Goal: Communication & Community: Answer question/provide support

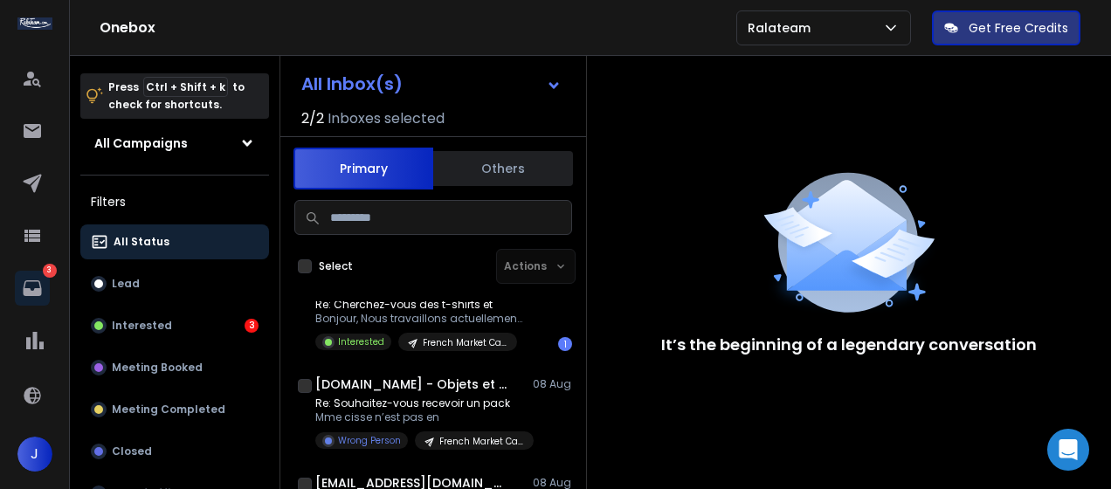
scroll to position [238, 0]
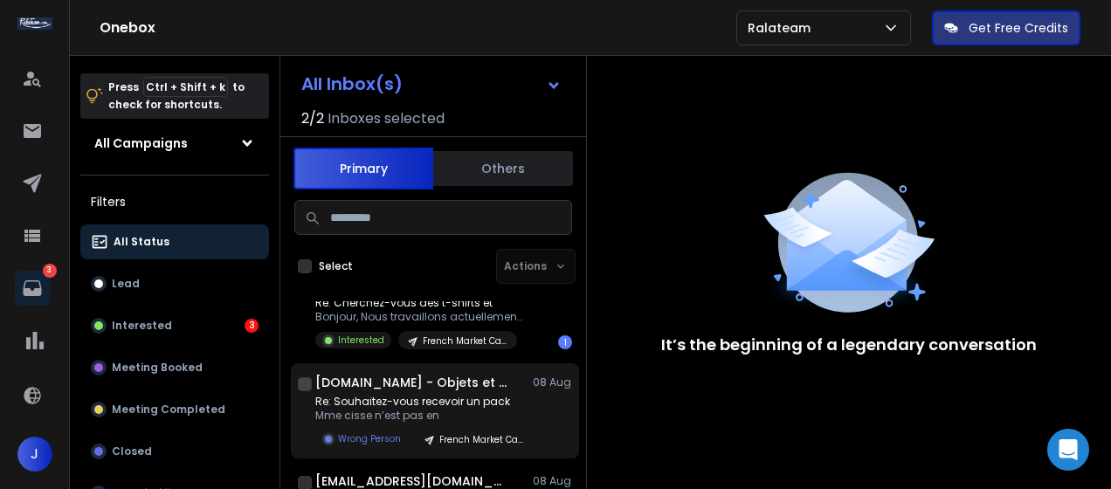
click at [447, 394] on div "[DOMAIN_NAME] - Objets et textiles personnalisés [DATE] Re: Souhaitez-vous rece…" at bounding box center [443, 411] width 257 height 74
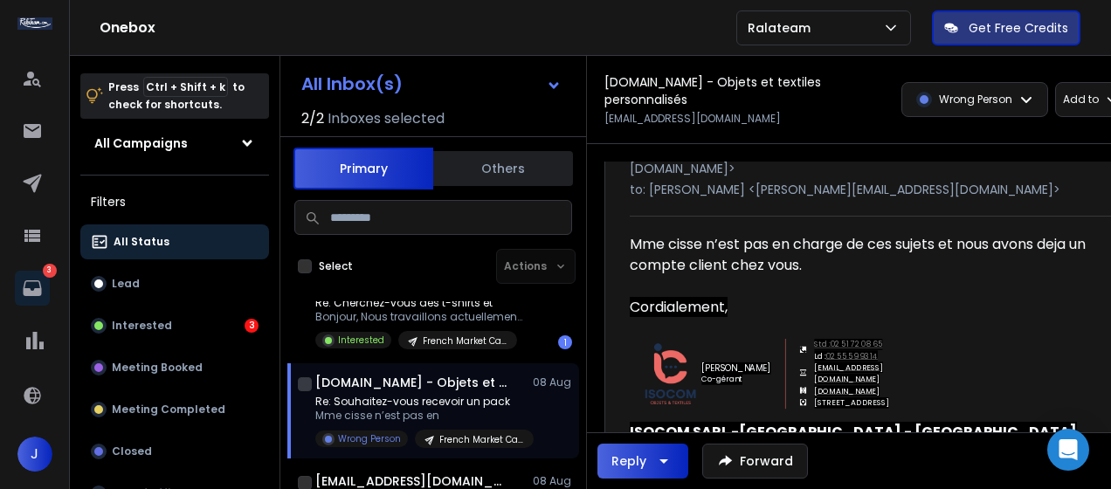
scroll to position [141, 0]
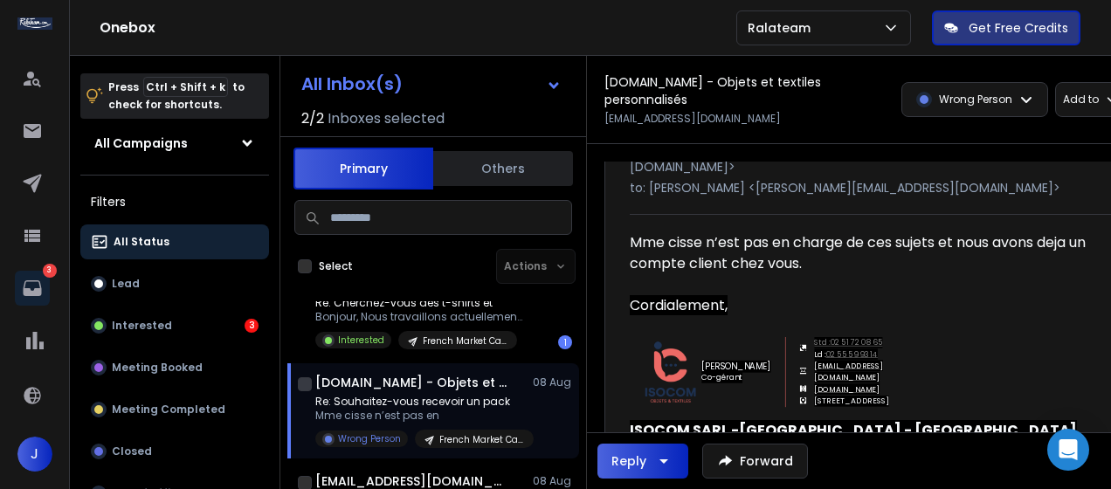
drag, startPoint x: 885, startPoint y: 373, endPoint x: 896, endPoint y: 381, distance: 13.8
click at [896, 381] on div "[PERSON_NAME] Co-gérant Std : 02 51 72 08 65 Ld : 02 55 59 93 14 [EMAIL_ADDRESS…" at bounding box center [881, 368] width 502 height 62
drag, startPoint x: 894, startPoint y: 376, endPoint x: 874, endPoint y: 377, distance: 19.3
click at [874, 377] on div "[PERSON_NAME] Co-gérant Std : 02 51 72 08 65 Ld : 02 55 59 93 14 [EMAIL_ADDRESS…" at bounding box center [881, 368] width 502 height 62
copy tr "Std : 02 51 72 08 65 Ld : 02 55 59 93 14 [EMAIL_ADDRESS][DOMAIN_NAME]"
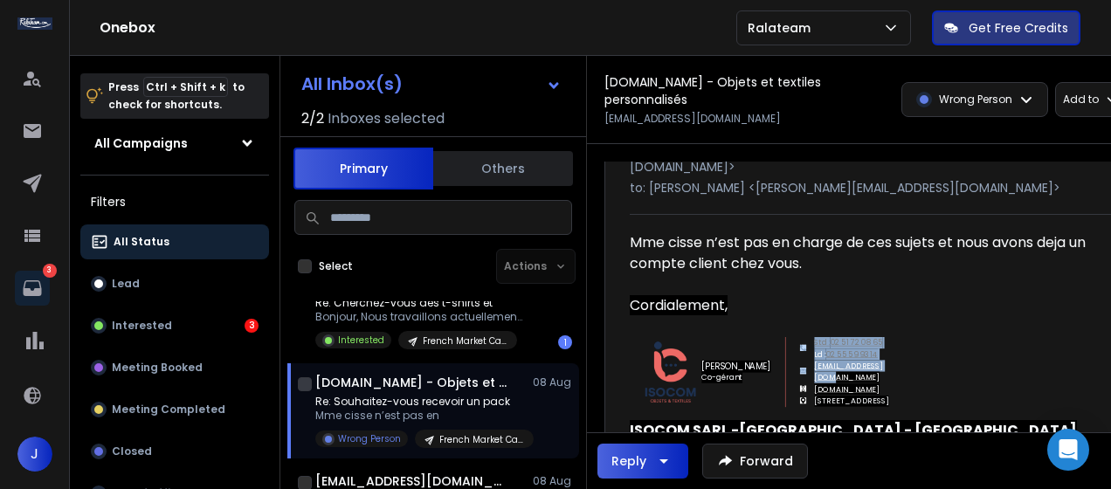
click at [647, 454] on div "Reply" at bounding box center [642, 461] width 63 height 21
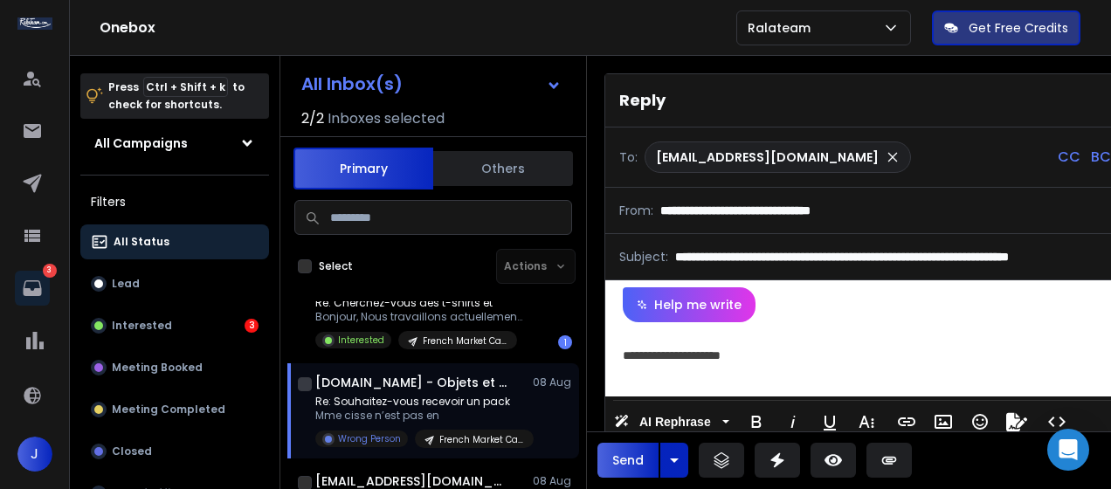
scroll to position [38, 0]
click at [838, 370] on div at bounding box center [871, 369] width 496 height 19
click at [818, 391] on div "**********" at bounding box center [864, 389] width 482 height 19
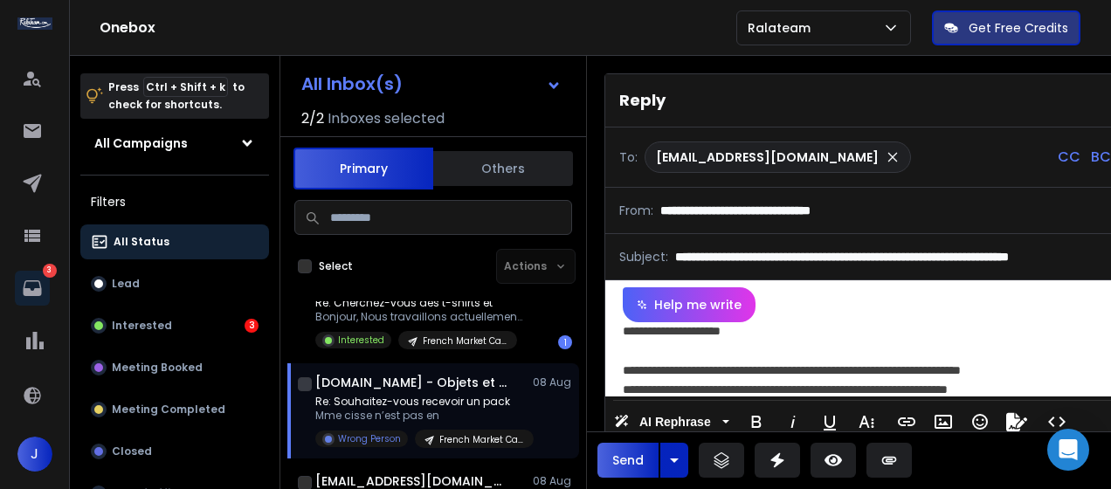
scroll to position [97, 0]
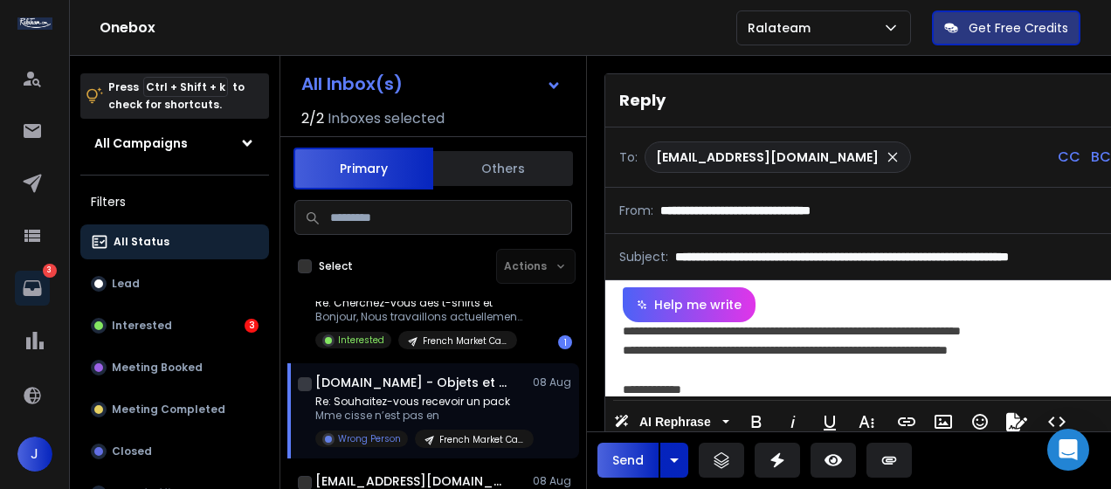
click at [623, 459] on button "Send" at bounding box center [627, 460] width 61 height 35
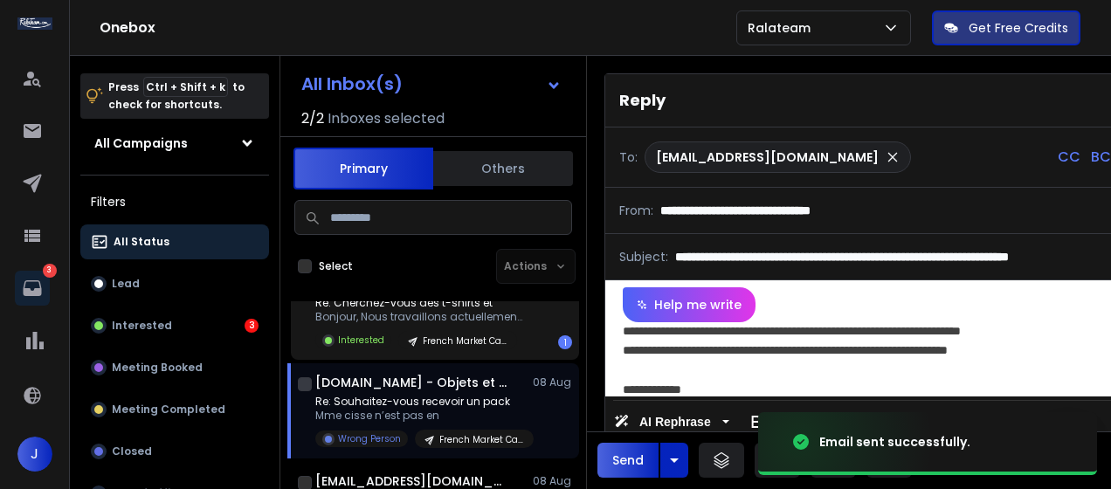
click at [493, 302] on p "Re: Cherchez-vous des t-shirts et" at bounding box center [420, 303] width 210 height 14
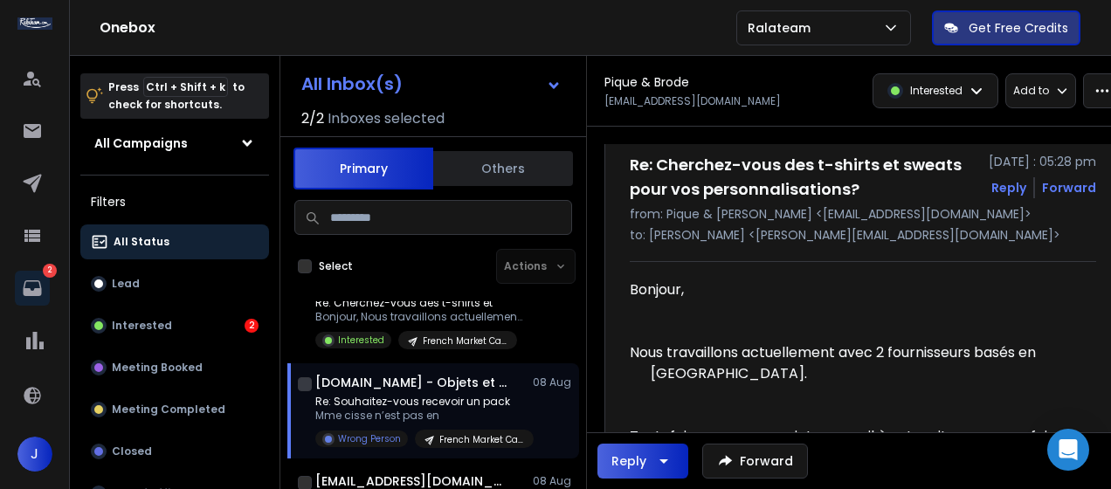
scroll to position [58, 0]
drag, startPoint x: 901, startPoint y: 215, endPoint x: 761, endPoint y: 218, distance: 140.7
click at [761, 218] on p "from: Pique & [PERSON_NAME] <[EMAIL_ADDRESS][DOMAIN_NAME]>" at bounding box center [863, 214] width 466 height 17
copy p "[EMAIL_ADDRESS][DOMAIN_NAME]"
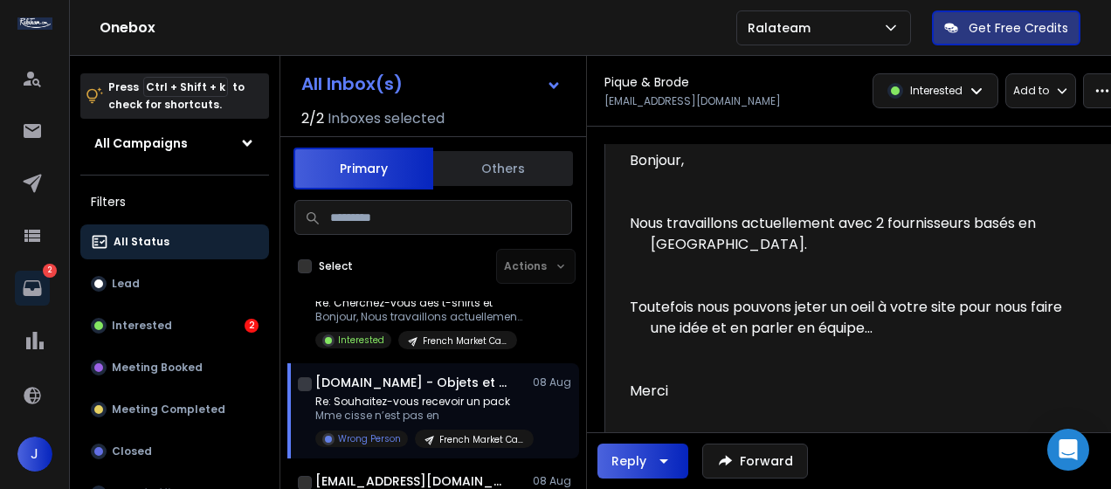
scroll to position [189, 0]
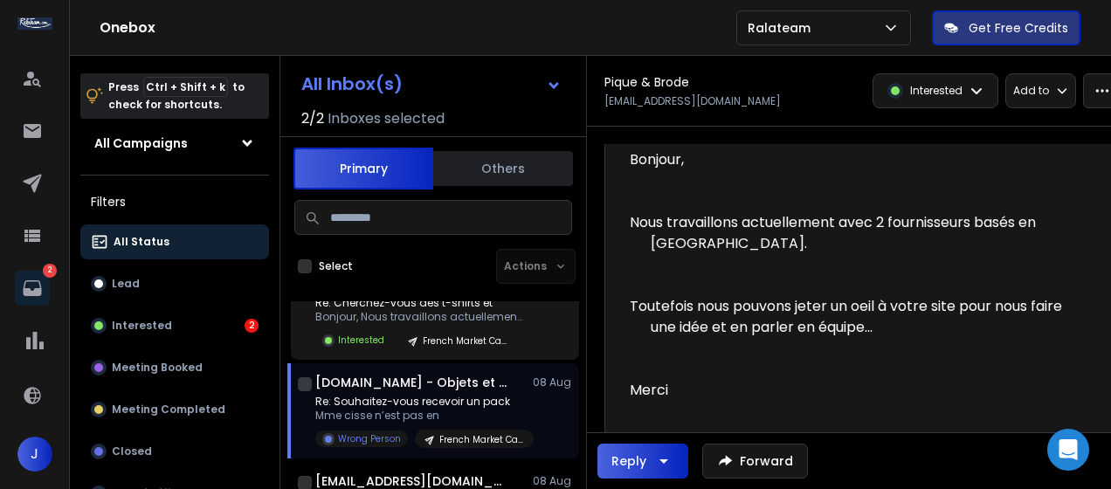
click at [453, 309] on p "Re: Cherchez-vous des t-shirts et" at bounding box center [420, 303] width 210 height 14
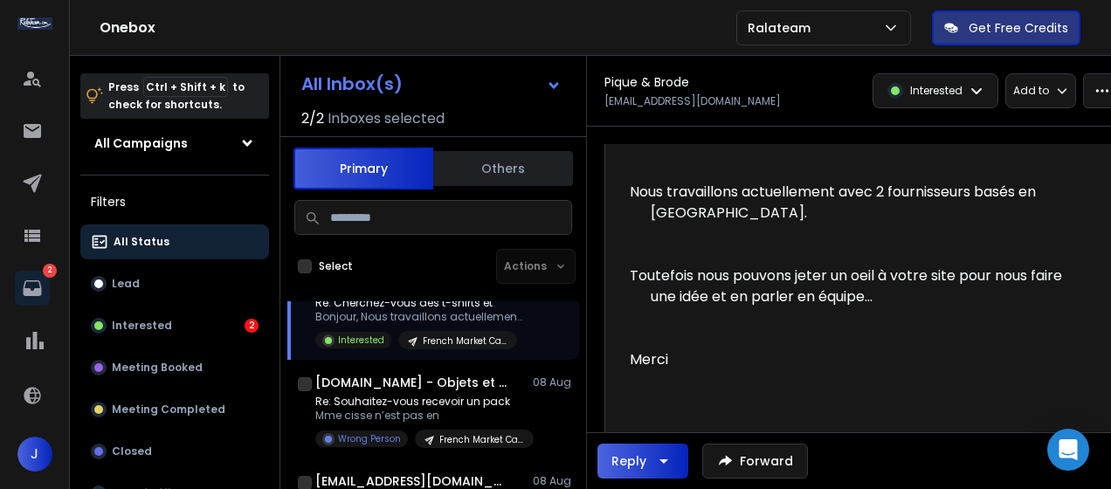
scroll to position [220, 0]
click at [653, 448] on button "Reply" at bounding box center [642, 461] width 91 height 35
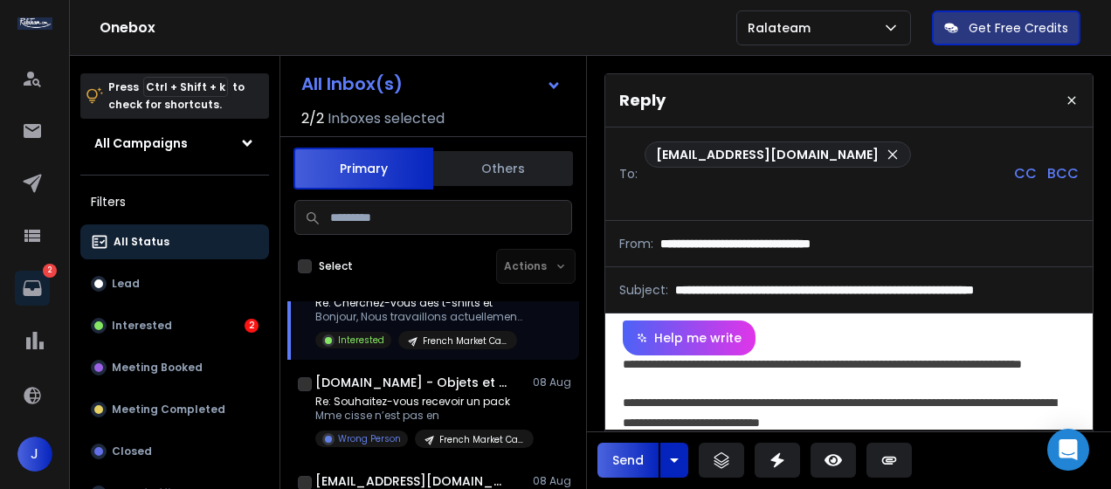
scroll to position [136, 0]
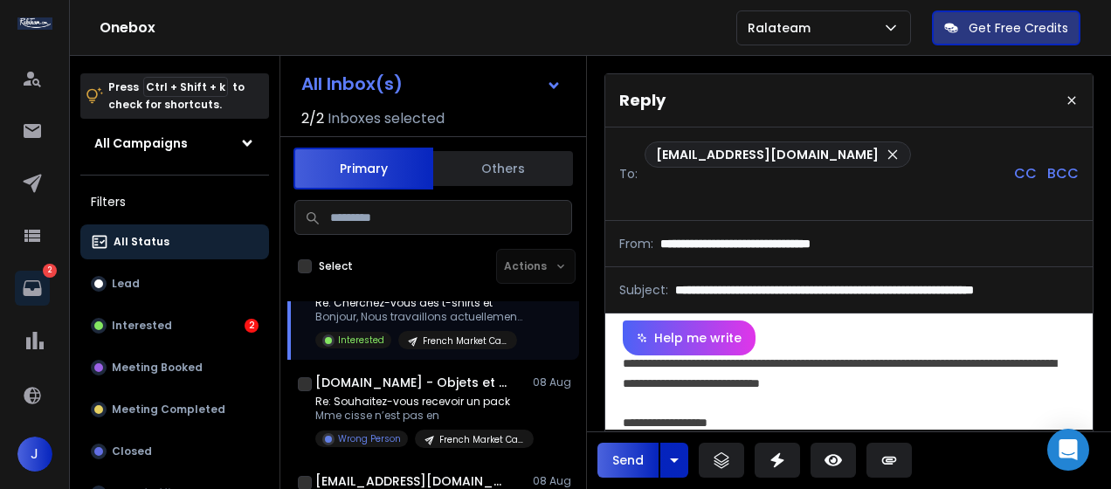
click at [636, 455] on button "Send" at bounding box center [627, 460] width 61 height 35
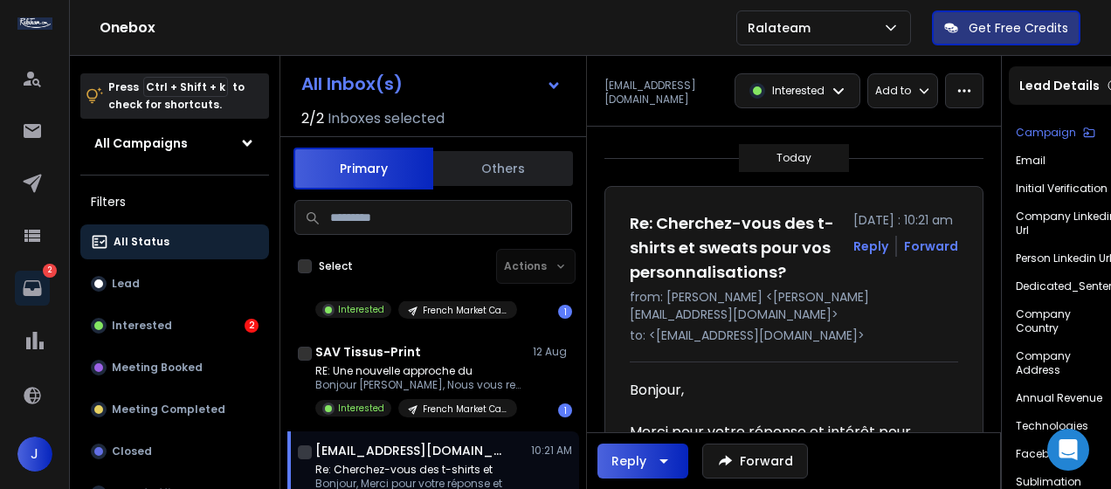
scroll to position [68, 0]
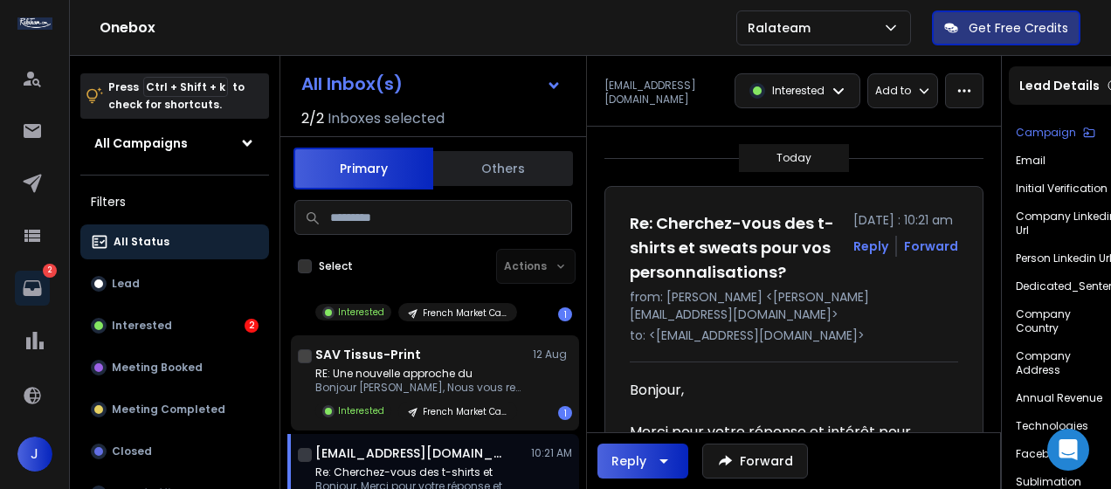
click at [463, 364] on div "SAV Tissus-Print [DATE] RE: Une nouvelle approche du Bonjour [PERSON_NAME], Nou…" at bounding box center [443, 383] width 257 height 74
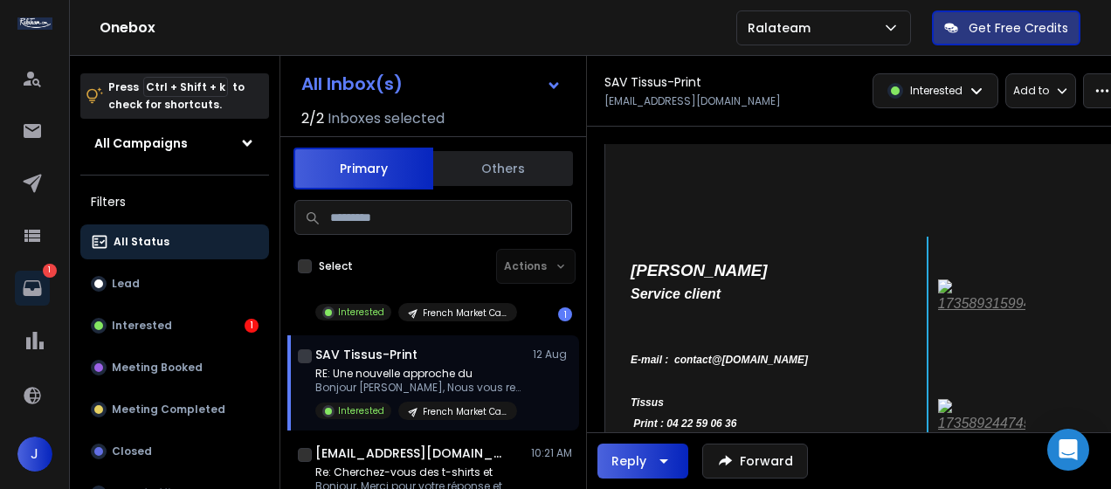
scroll to position [818, 0]
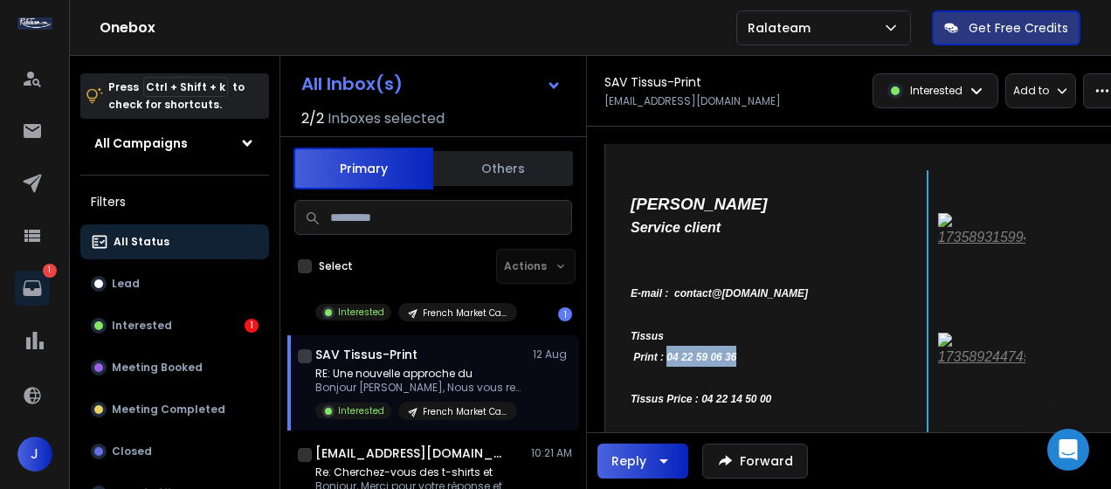
drag, startPoint x: 765, startPoint y: 356, endPoint x: 672, endPoint y: 355, distance: 93.5
click at [672, 355] on td "Tissus Print : 04 22 59 06 36 Tissus Price : 04 22 14 50 00 Adresse : [STREET_A…" at bounding box center [748, 472] width 235 height 294
drag, startPoint x: 812, startPoint y: 296, endPoint x: 674, endPoint y: 294, distance: 138.0
click at [674, 294] on td "E-mail : contact @[DOMAIN_NAME]" at bounding box center [748, 303] width 235 height 43
copy td "contact @[DOMAIN_NAME]"
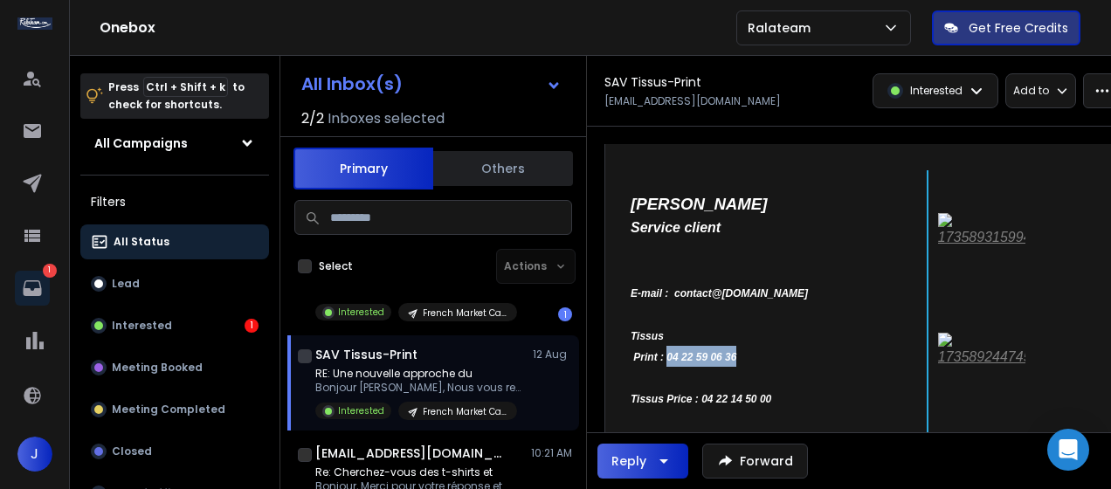
drag, startPoint x: 768, startPoint y: 353, endPoint x: 670, endPoint y: 363, distance: 98.4
click at [670, 363] on td "Tissus Print : 04 22 59 06 36 Tissus Price : 04 22 14 50 00 Adresse : [STREET_A…" at bounding box center [748, 472] width 235 height 294
copy b "04 22 59 06 36"
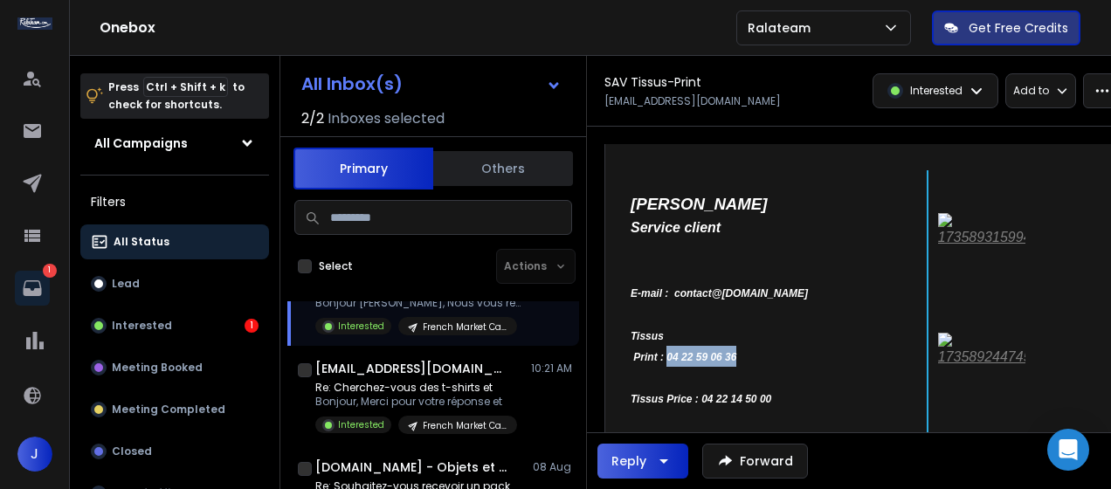
scroll to position [154, 0]
click at [463, 388] on p "Re: Cherchez-vous des t-shirts et" at bounding box center [416, 387] width 202 height 14
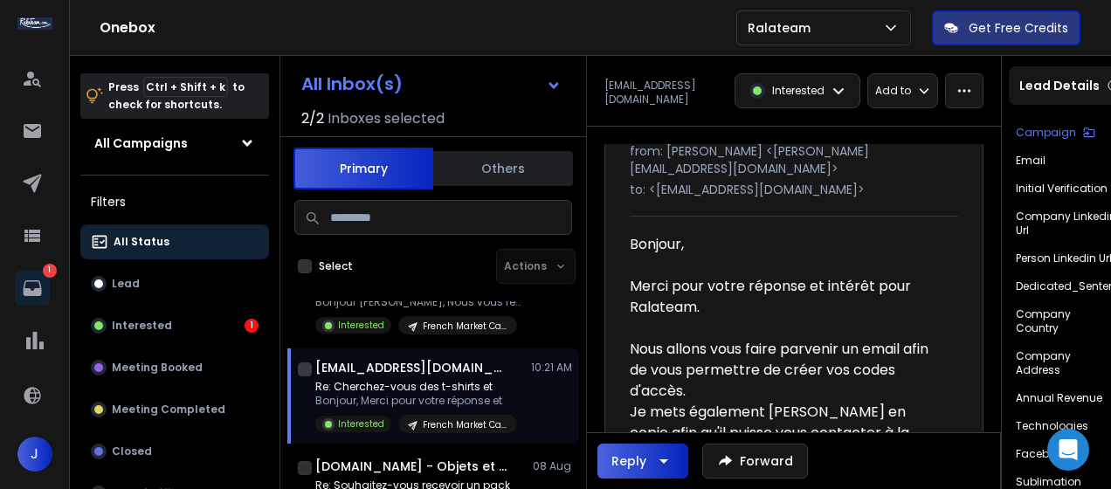
scroll to position [0, 0]
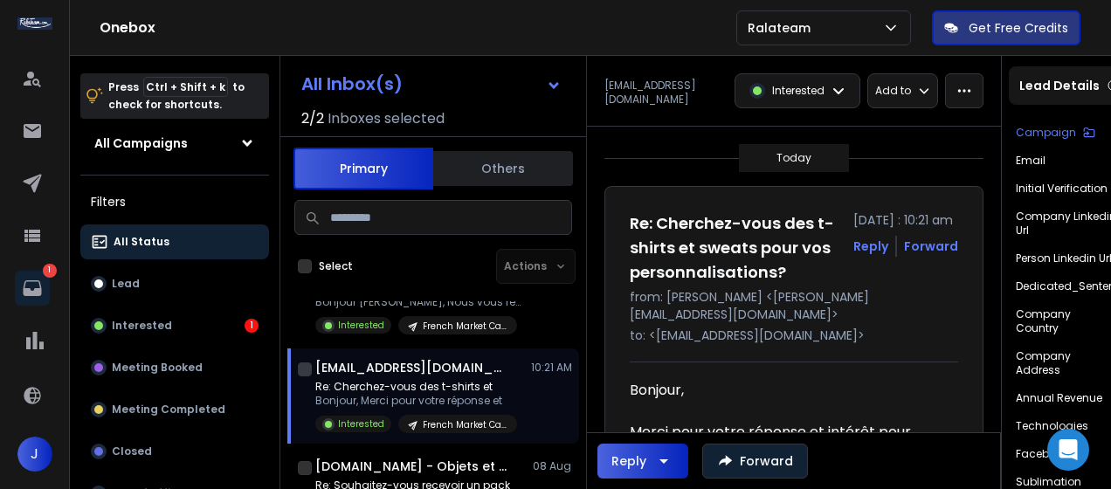
click at [753, 459] on button "Forward" at bounding box center [755, 461] width 106 height 35
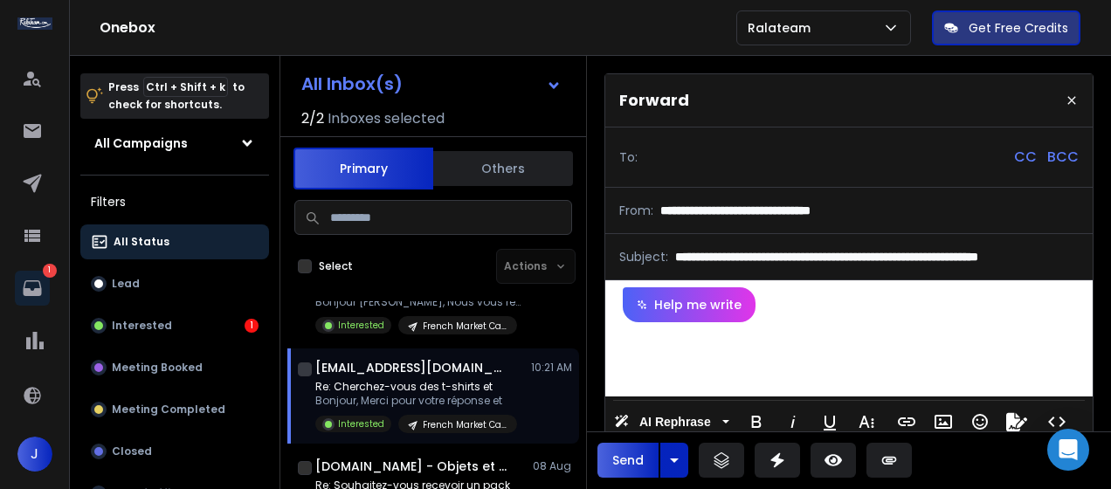
click at [710, 163] on input at bounding box center [706, 157] width 122 height 31
click at [1022, 152] on p "CC" at bounding box center [1025, 157] width 23 height 21
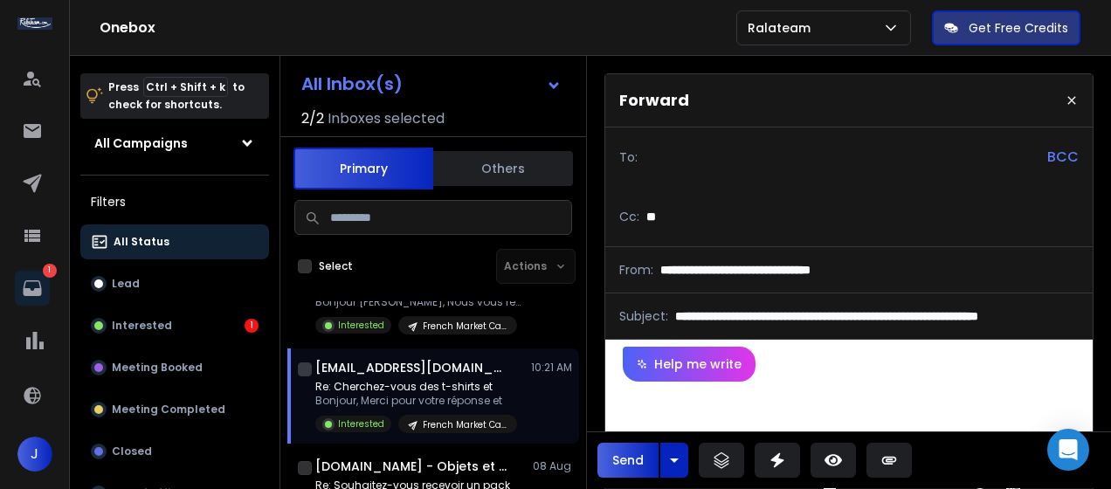
type input "**********"
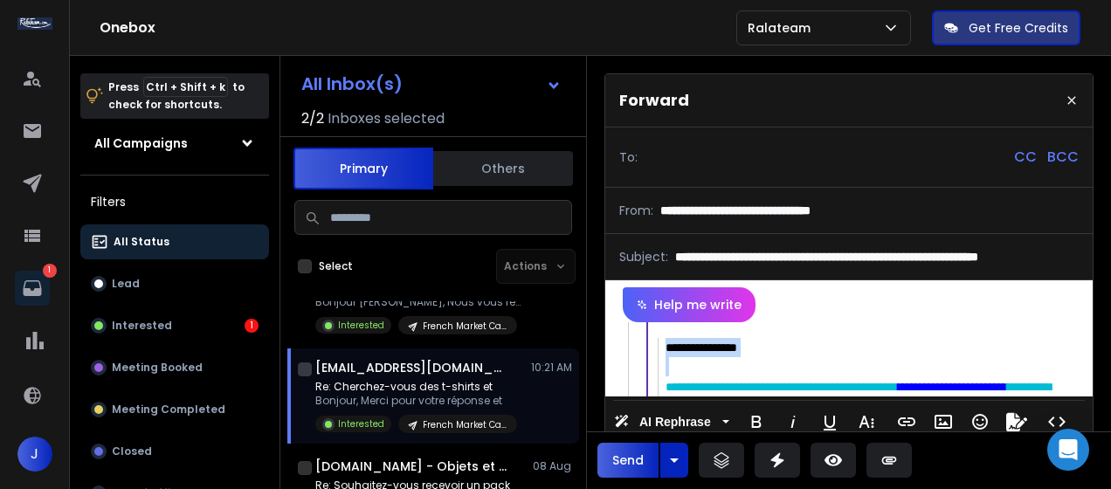
scroll to position [733, 0]
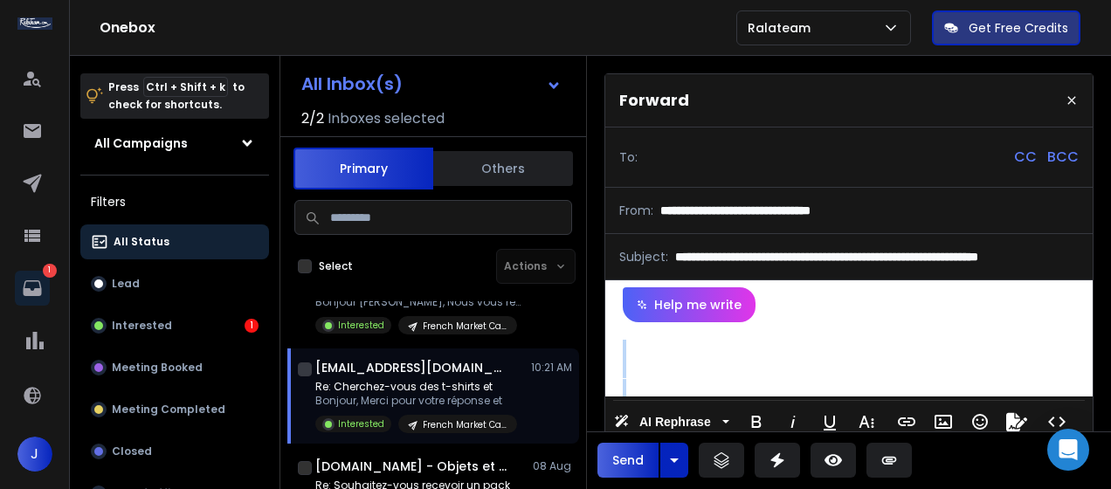
drag, startPoint x: 773, startPoint y: 400, endPoint x: 696, endPoint y: 224, distance: 191.7
click at [696, 224] on div "**********" at bounding box center [848, 260] width 489 height 374
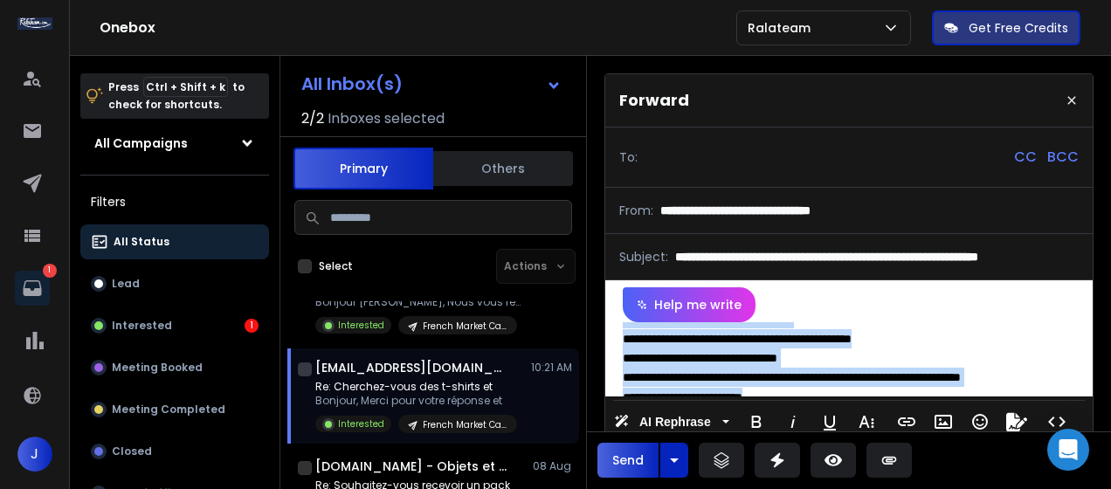
scroll to position [105, 0]
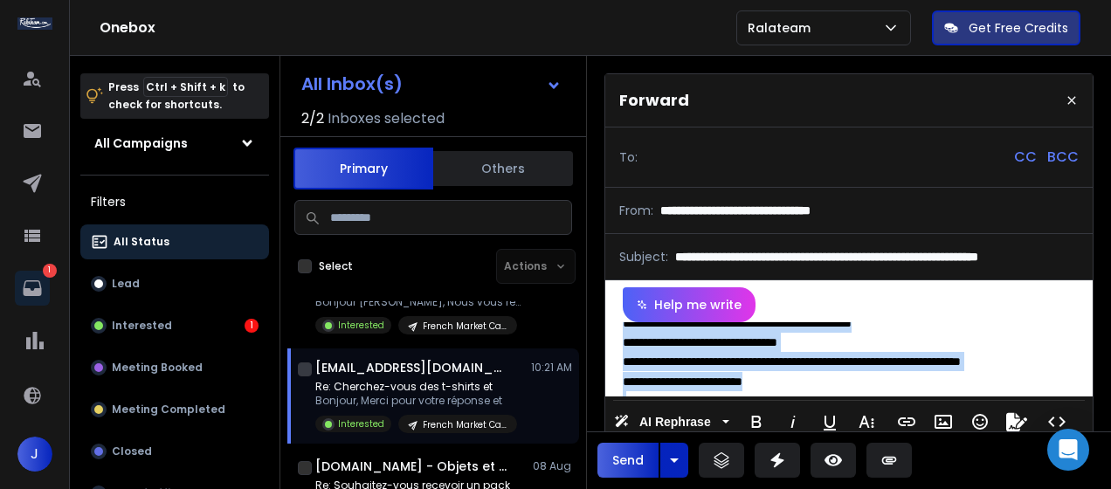
click at [742, 380] on link "**********" at bounding box center [694, 382] width 97 height 12
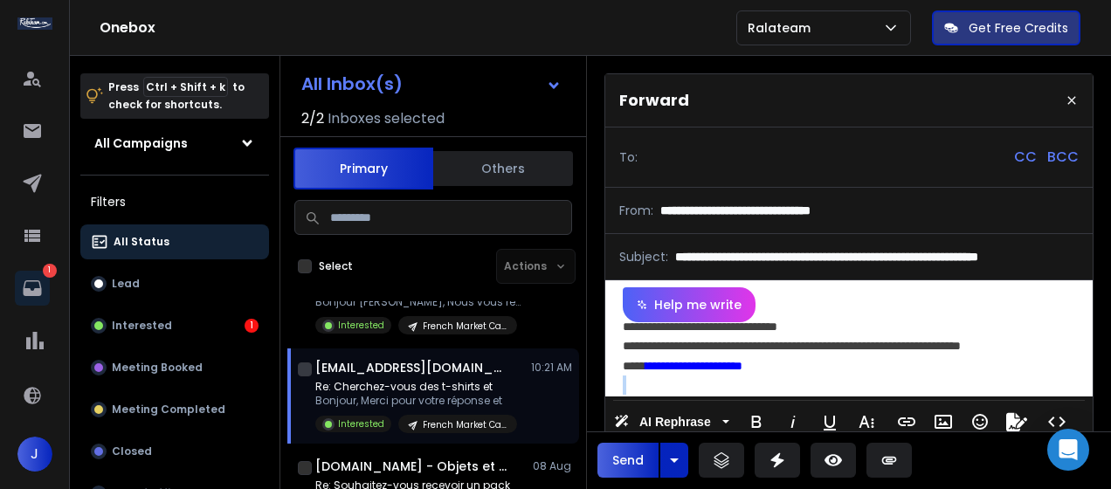
scroll to position [127, 0]
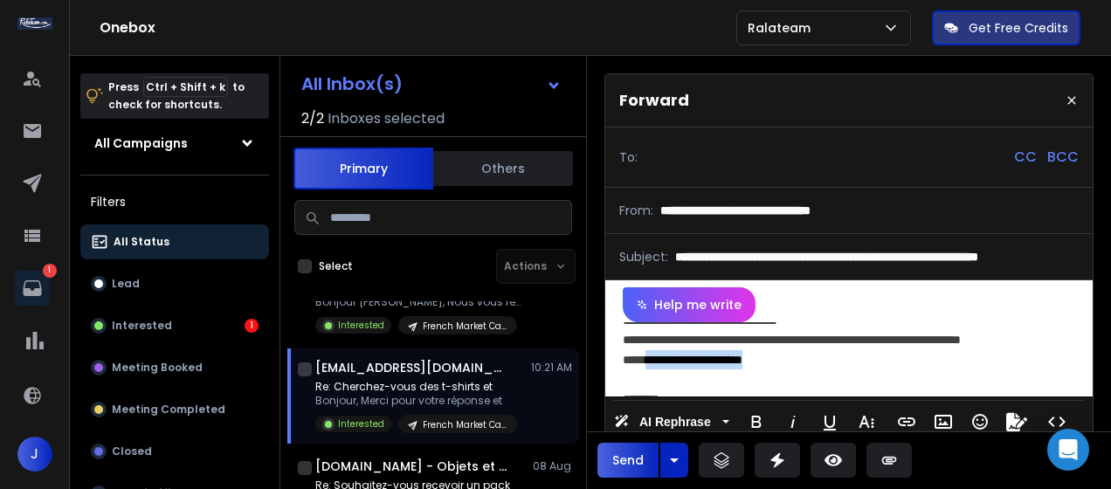
drag, startPoint x: 772, startPoint y: 380, endPoint x: 652, endPoint y: 359, distance: 122.4
click at [652, 359] on link "**********" at bounding box center [694, 360] width 97 height 12
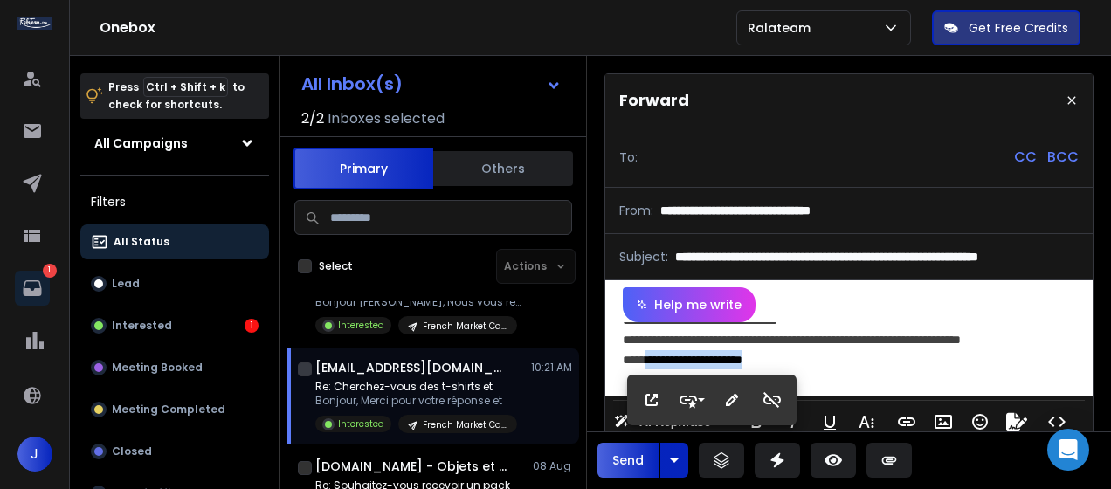
copy link "**********"
click at [680, 157] on input at bounding box center [706, 157] width 122 height 31
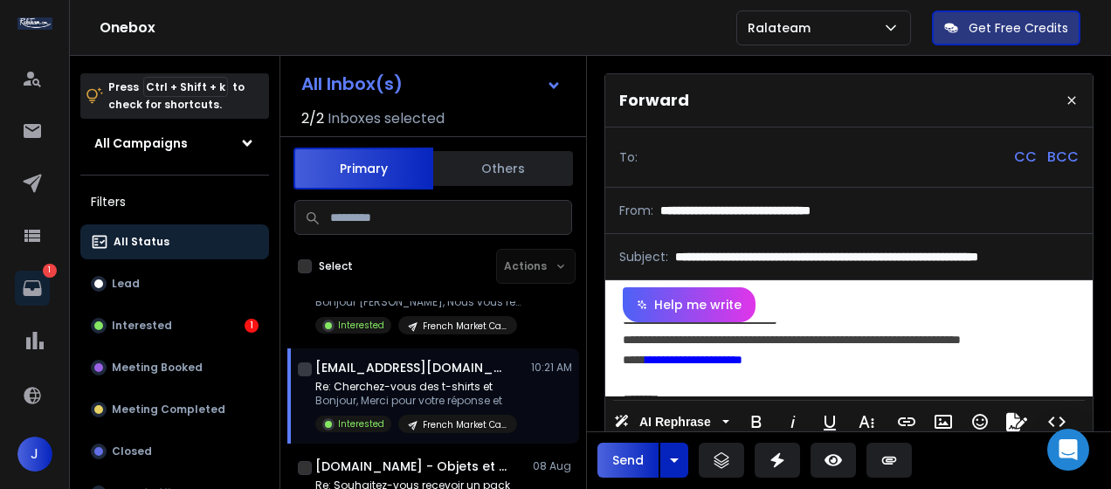
paste input "**********"
type input "**********"
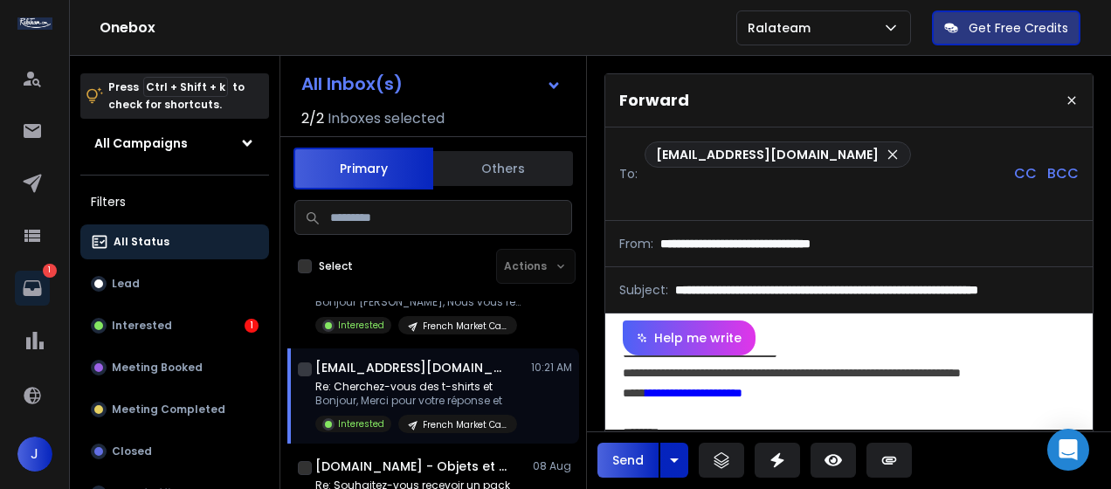
click at [933, 235] on input "**********" at bounding box center [869, 243] width 418 height 17
click at [1015, 163] on p "CC" at bounding box center [1025, 173] width 23 height 21
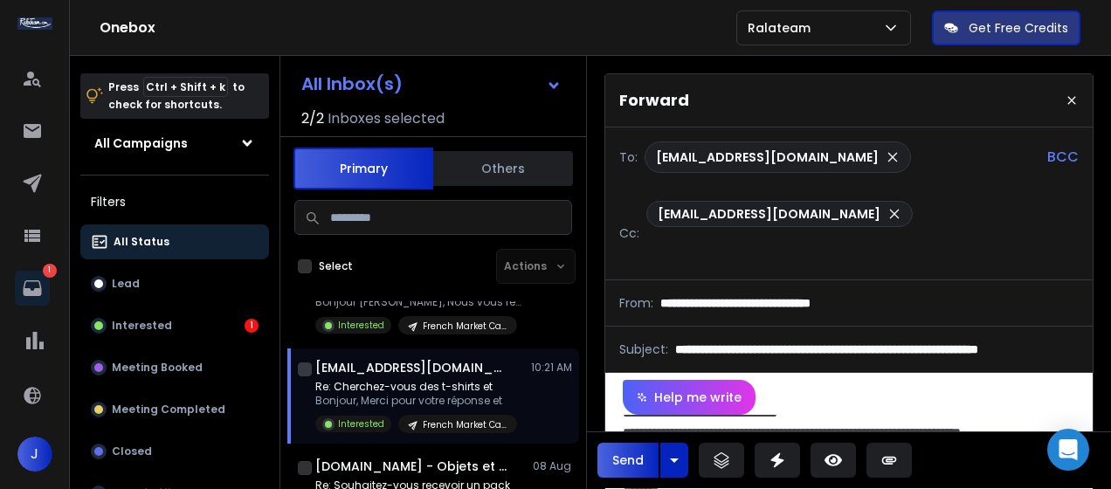
scroll to position [0, 0]
drag, startPoint x: 863, startPoint y: 208, endPoint x: 657, endPoint y: 218, distance: 206.4
click at [657, 218] on div "[EMAIL_ADDRESS][DOMAIN_NAME]" at bounding box center [862, 233] width 432 height 65
click at [633, 452] on button "Send" at bounding box center [627, 460] width 61 height 35
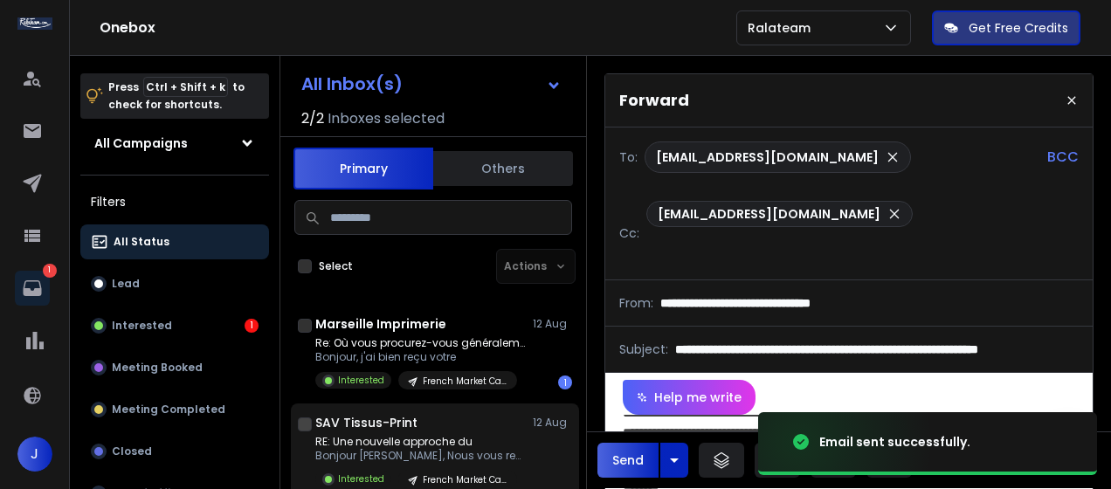
click at [445, 423] on div "SAV Tissus-Print [DATE]" at bounding box center [443, 422] width 257 height 17
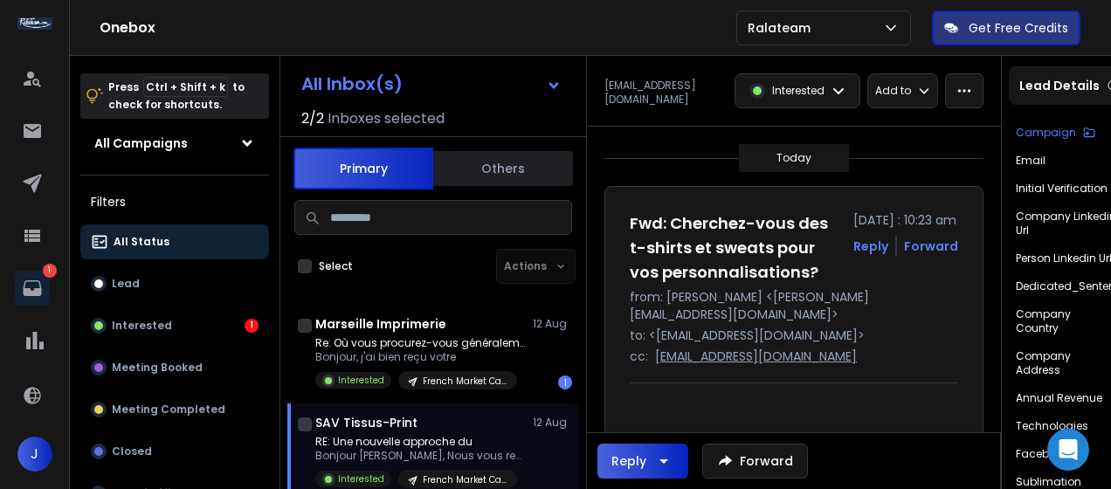
click at [636, 460] on div "Reply" at bounding box center [628, 460] width 35 height 17
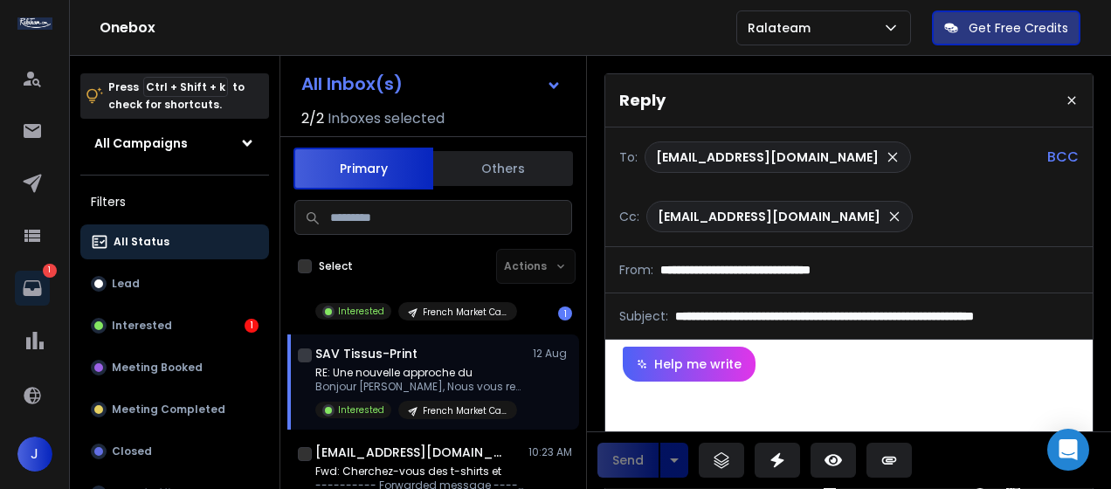
scroll to position [70, 0]
click at [429, 370] on p "RE: Une nouvelle approche du" at bounding box center [420, 372] width 210 height 14
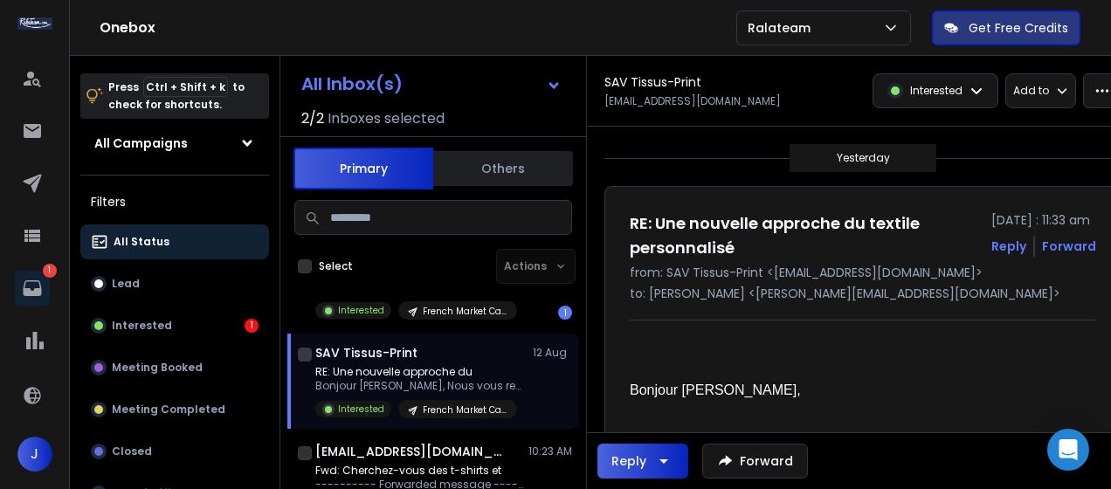
click at [646, 452] on div "Reply" at bounding box center [642, 461] width 63 height 21
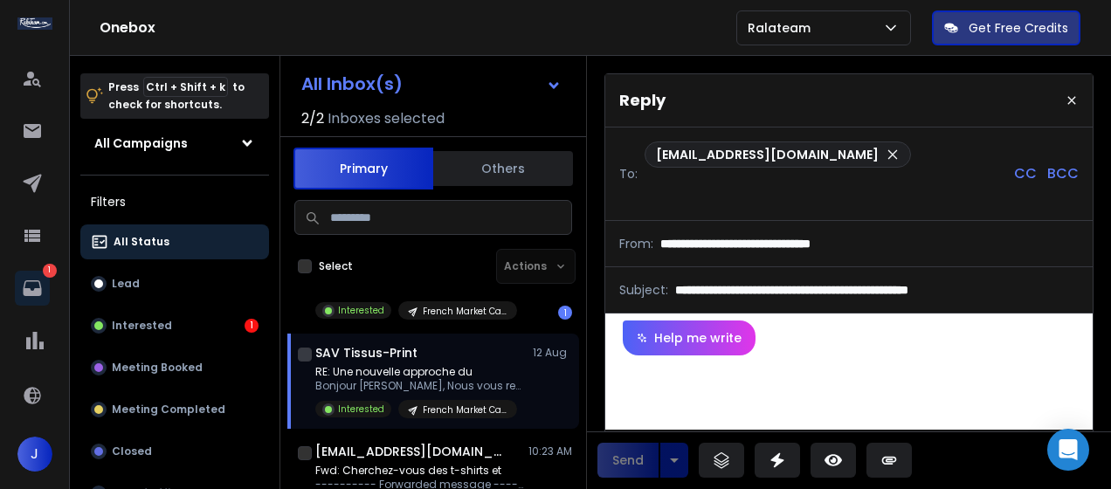
click at [1023, 177] on p "CC" at bounding box center [1025, 173] width 23 height 21
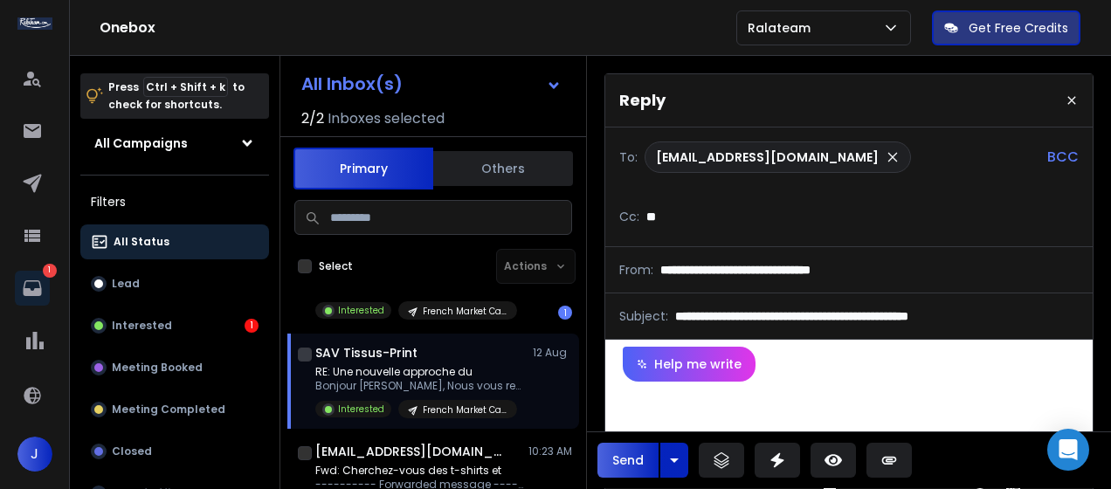
type input "**********"
click at [742, 402] on div "**********" at bounding box center [848, 419] width 487 height 74
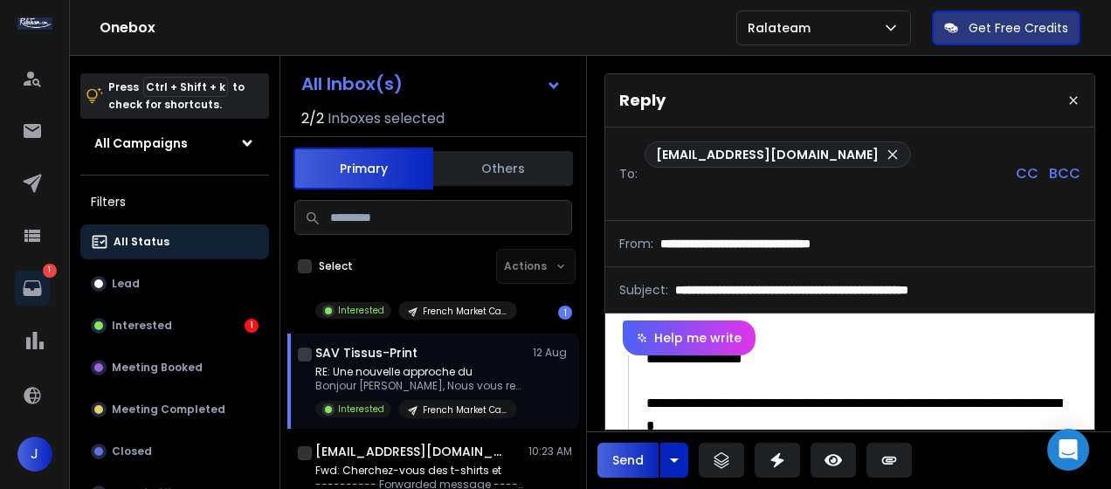
scroll to position [0, 0]
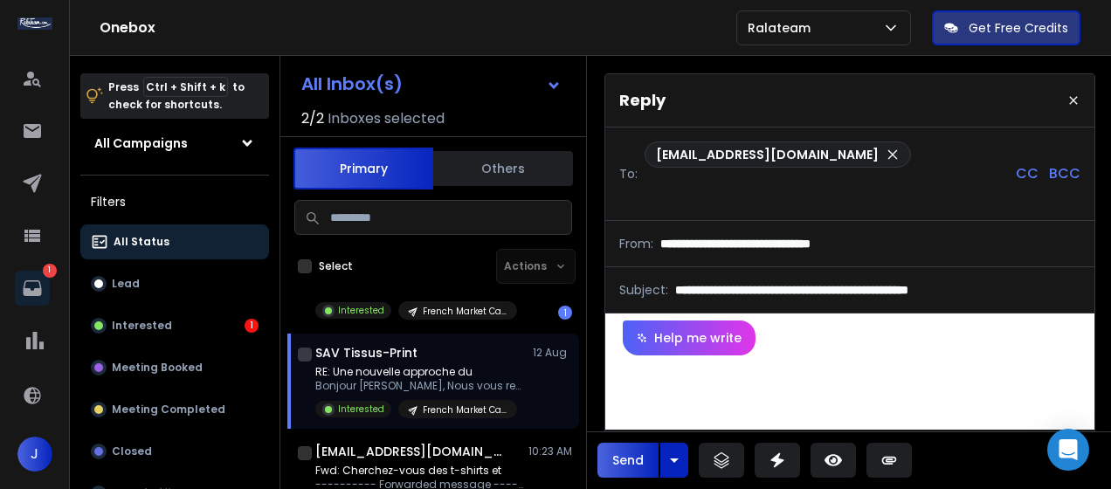
click at [701, 379] on div at bounding box center [850, 382] width 454 height 19
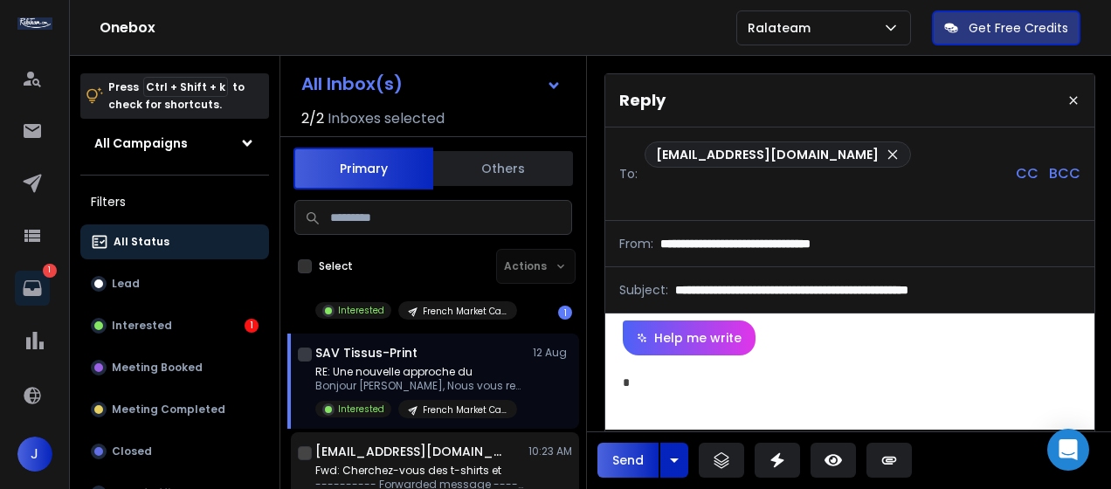
click at [438, 458] on h1 "[EMAIL_ADDRESS][DOMAIN_NAME]" at bounding box center [411, 451] width 192 height 17
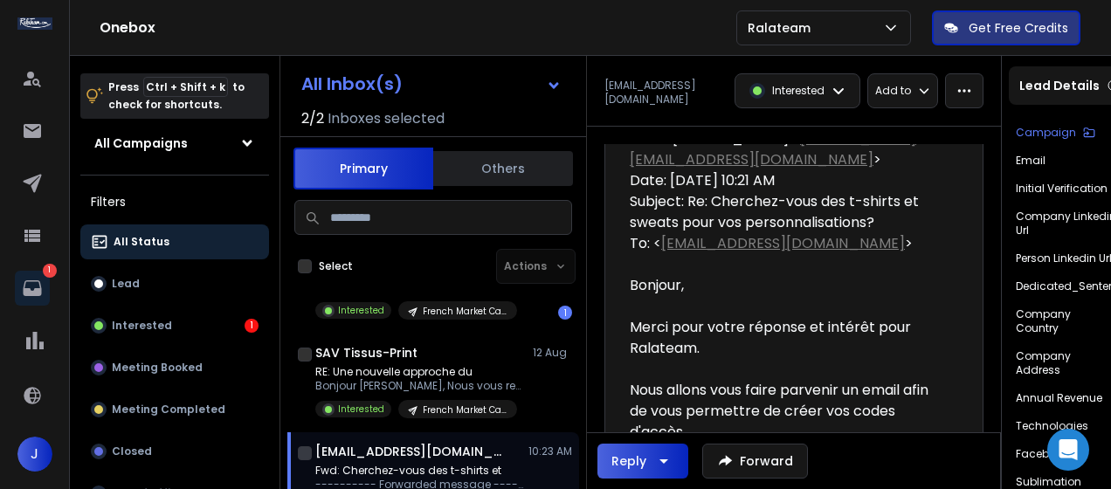
scroll to position [357, 0]
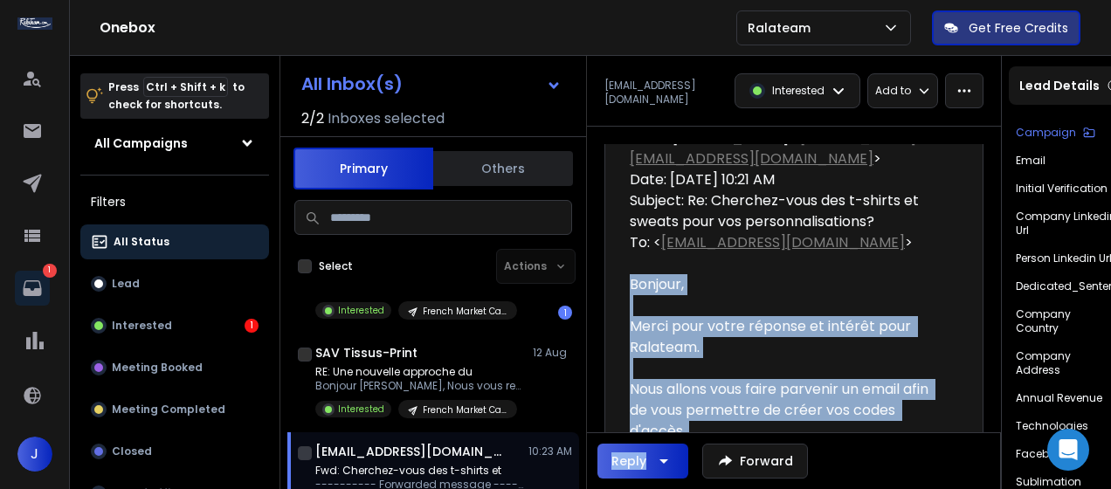
drag, startPoint x: 629, startPoint y: 288, endPoint x: 813, endPoint y: 445, distance: 242.3
click at [813, 445] on div "[EMAIL_ADDRESS][DOMAIN_NAME] Interested Add to Interested Add to [DATE] Fwd: Ch…" at bounding box center [794, 300] width 414 height 489
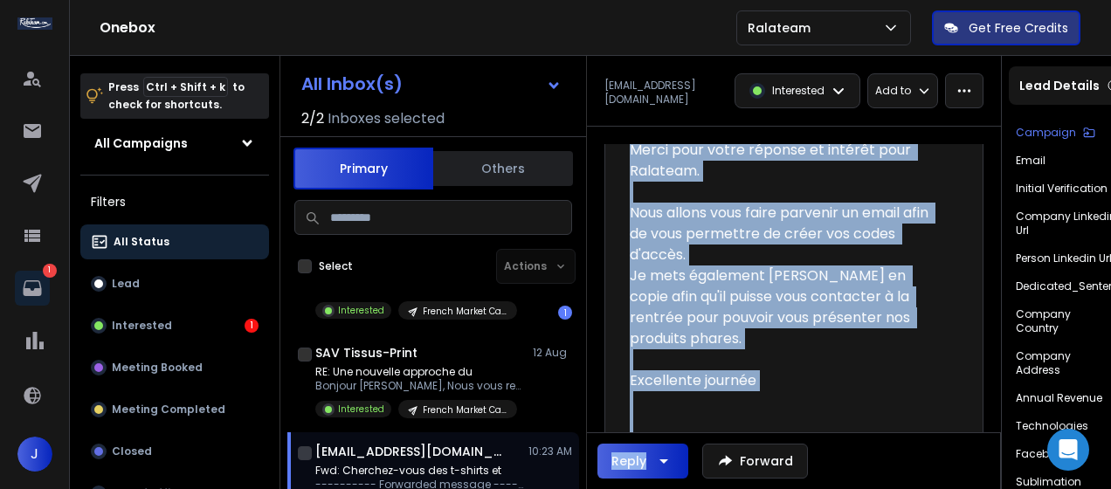
scroll to position [535, 0]
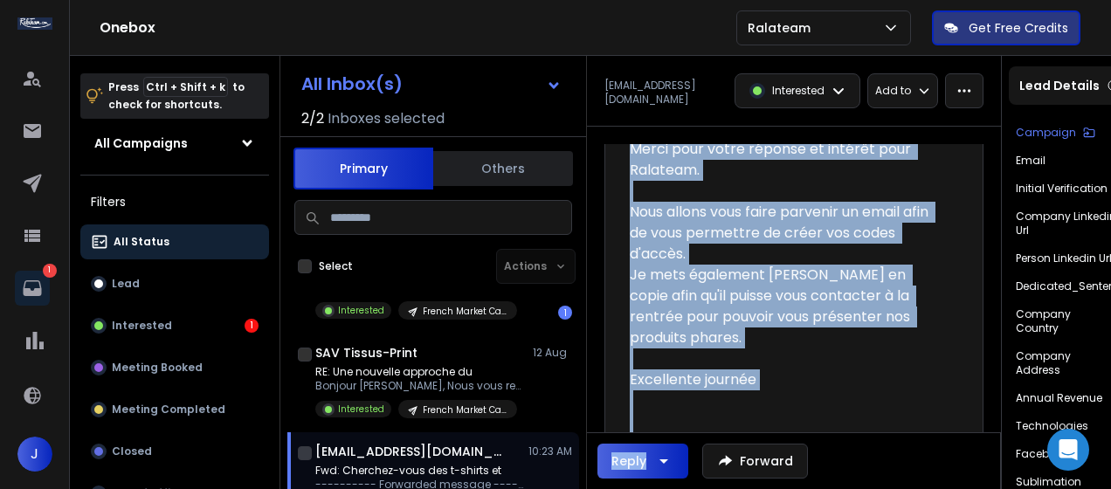
click at [795, 390] on div at bounding box center [787, 400] width 314 height 21
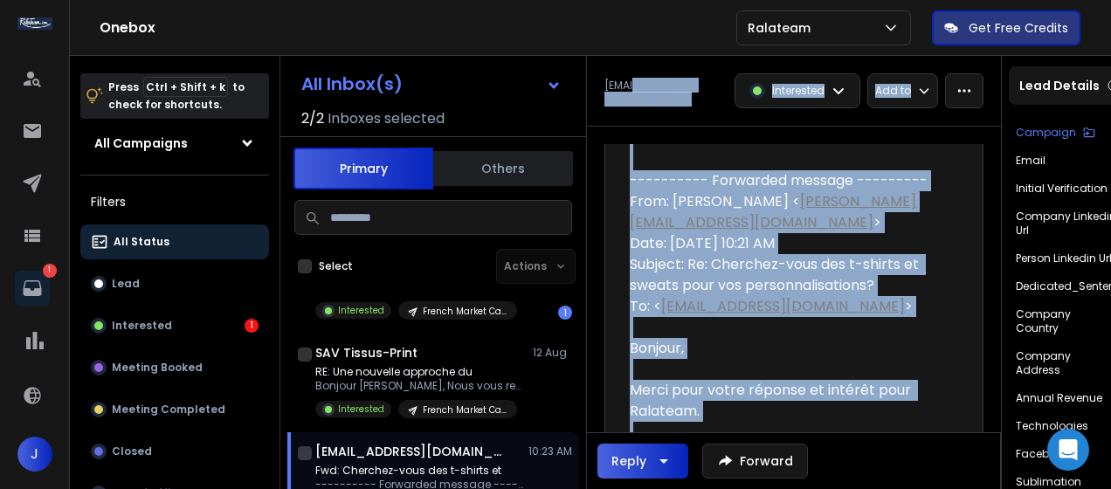
scroll to position [259, 0]
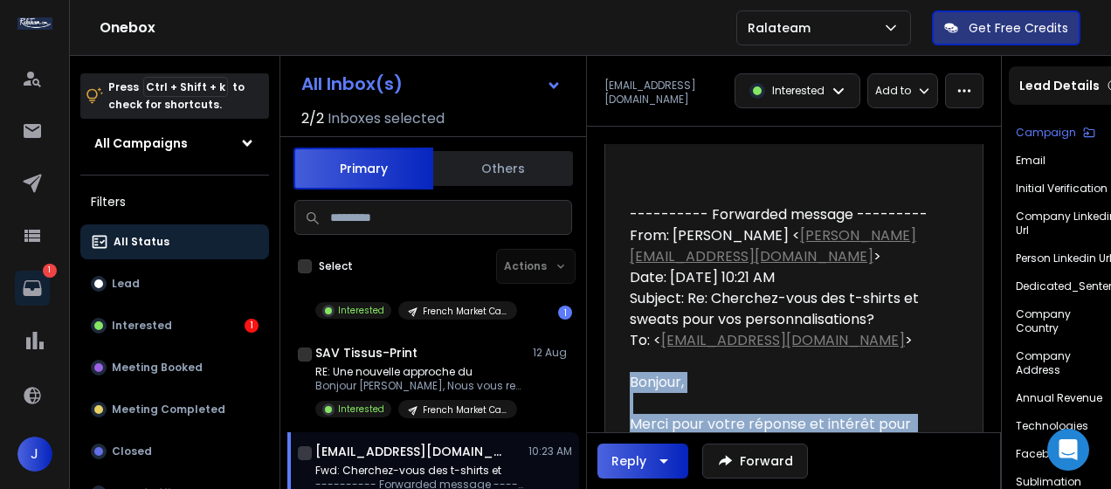
drag, startPoint x: 775, startPoint y: 342, endPoint x: 625, endPoint y: 383, distance: 154.9
copy div "Bonjour, Merci pour votre réponse et intérêt pour Ralateam. Nous allons vous fa…"
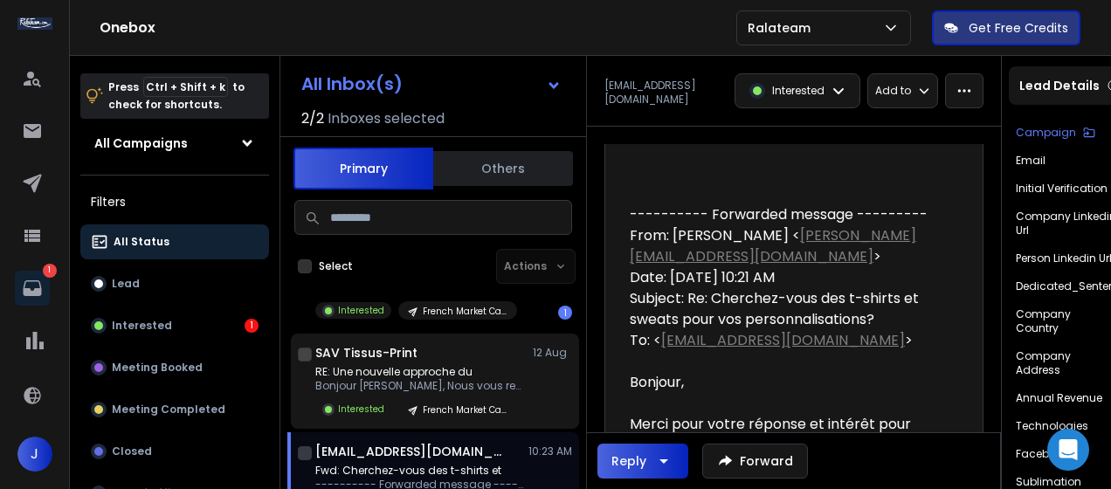
click at [399, 379] on p "Bonjour [PERSON_NAME], Nous vous remercions" at bounding box center [420, 386] width 210 height 14
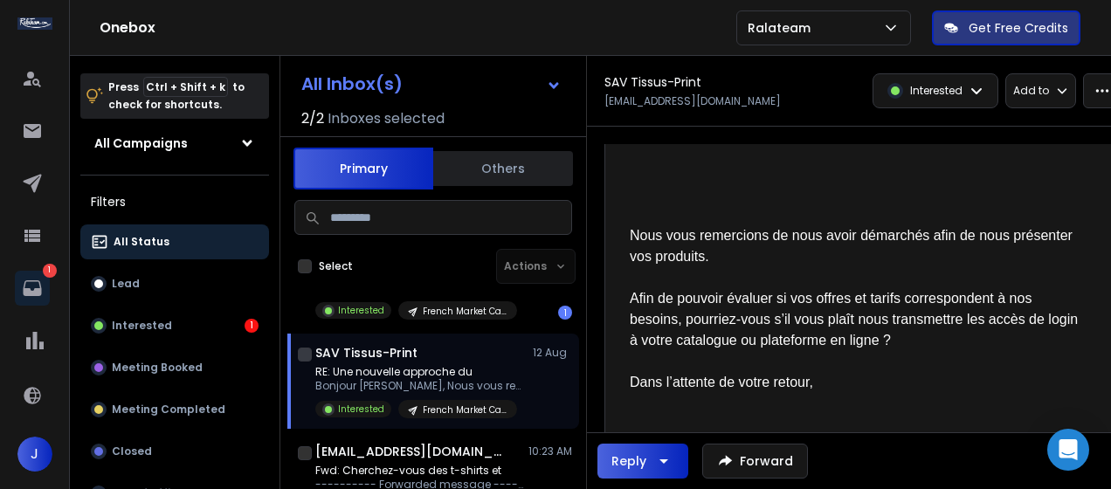
scroll to position [0, 0]
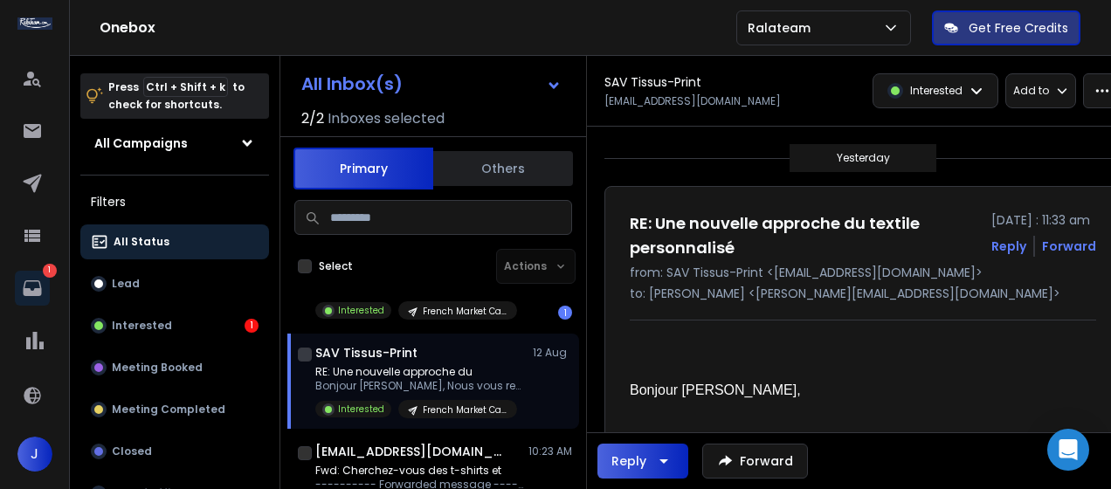
click at [1008, 238] on button "Reply" at bounding box center [1008, 246] width 35 height 17
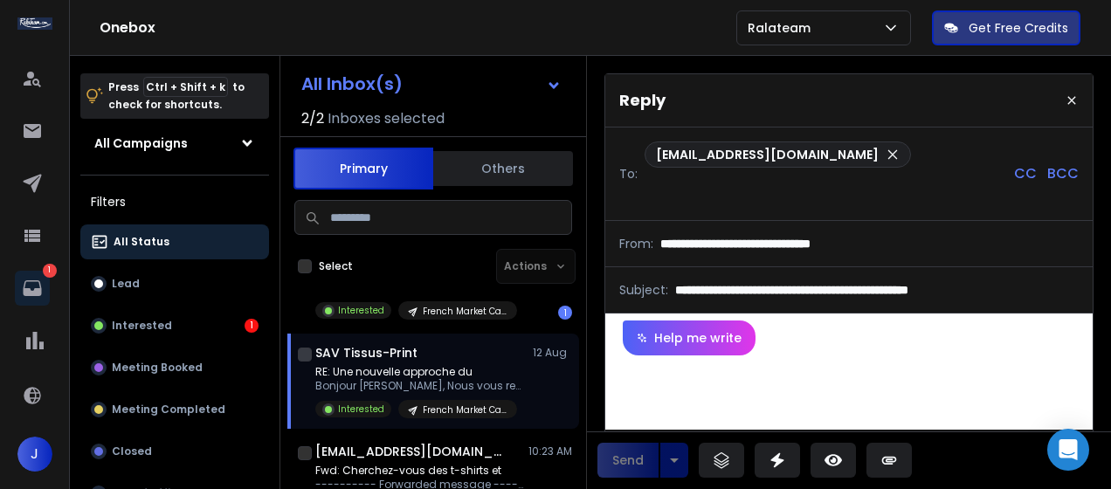
click at [1025, 170] on p "CC" at bounding box center [1025, 173] width 23 height 21
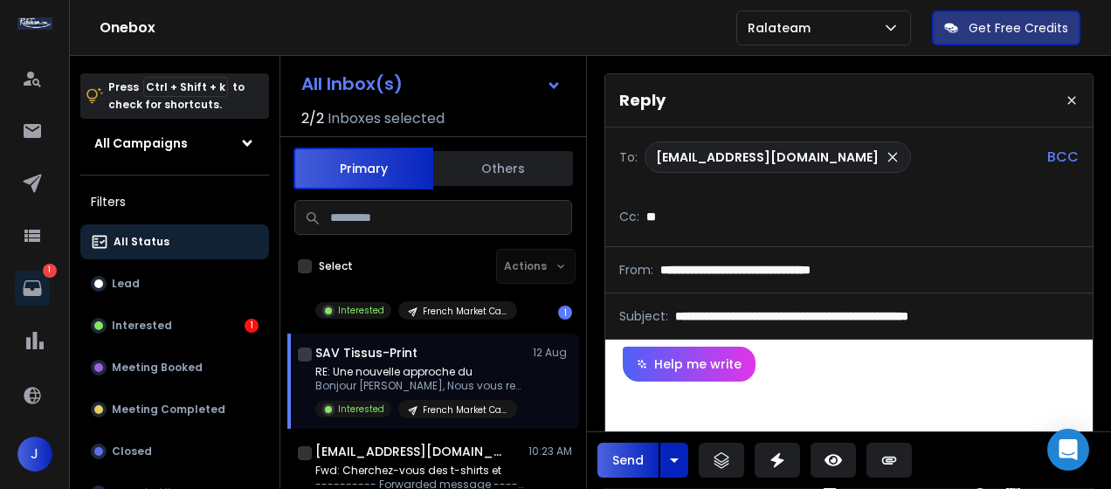
type input "**********"
click at [711, 398] on div "**********" at bounding box center [848, 419] width 487 height 74
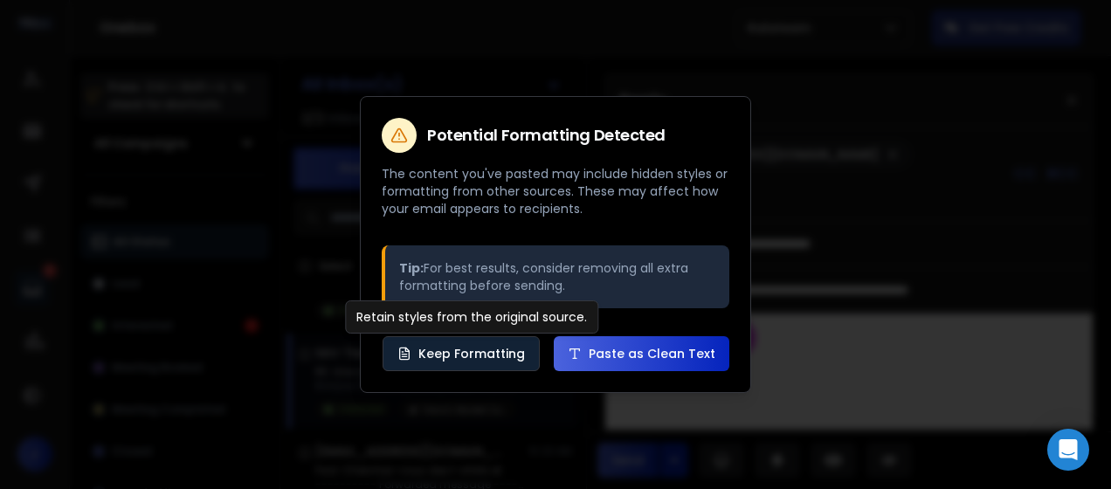
click at [514, 350] on button "Keep Formatting" at bounding box center [461, 353] width 157 height 35
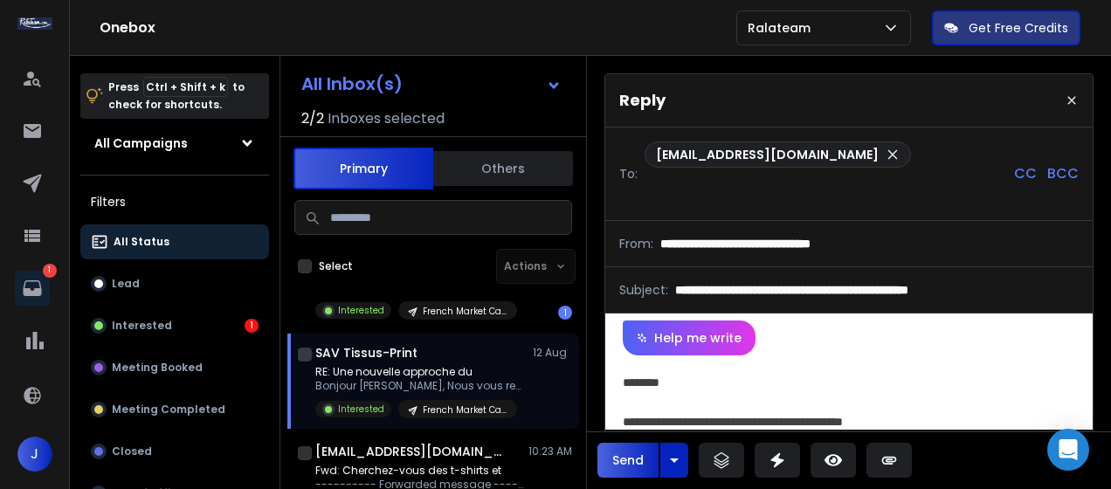
click at [741, 388] on div "**********" at bounding box center [843, 402] width 441 height 59
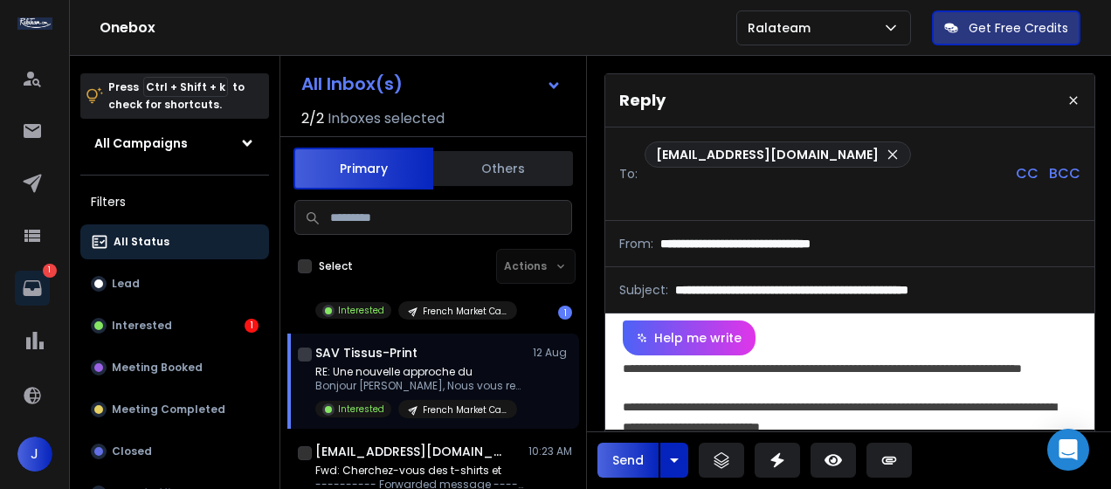
scroll to position [114, 0]
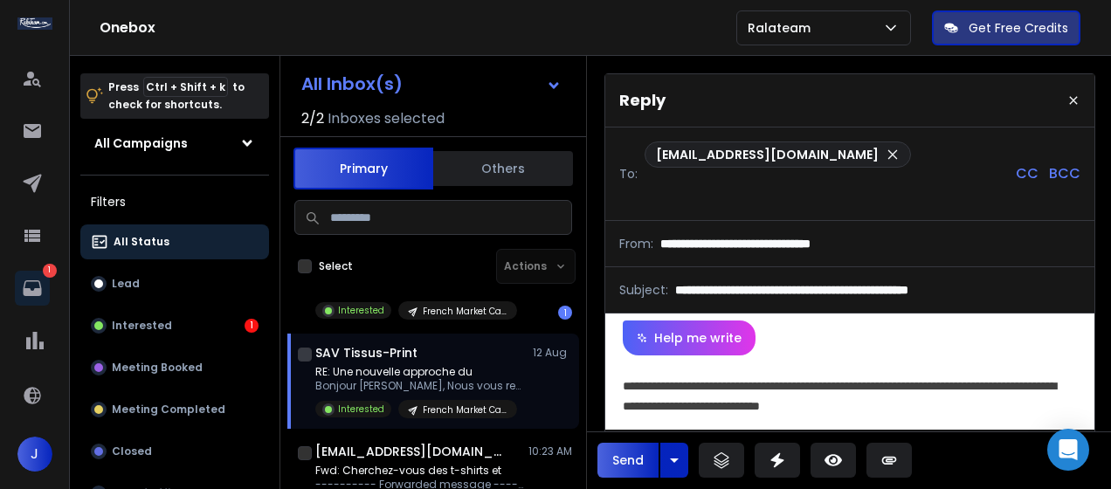
click at [749, 386] on div "**********" at bounding box center [843, 395] width 441 height 39
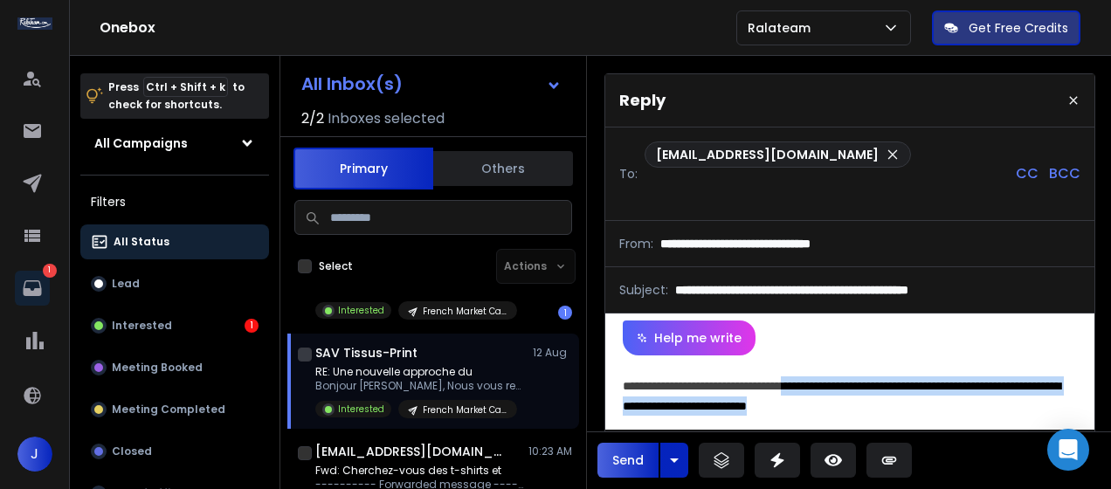
drag, startPoint x: 912, startPoint y: 402, endPoint x: 822, endPoint y: 390, distance: 90.8
click at [822, 390] on div "**********" at bounding box center [843, 395] width 441 height 39
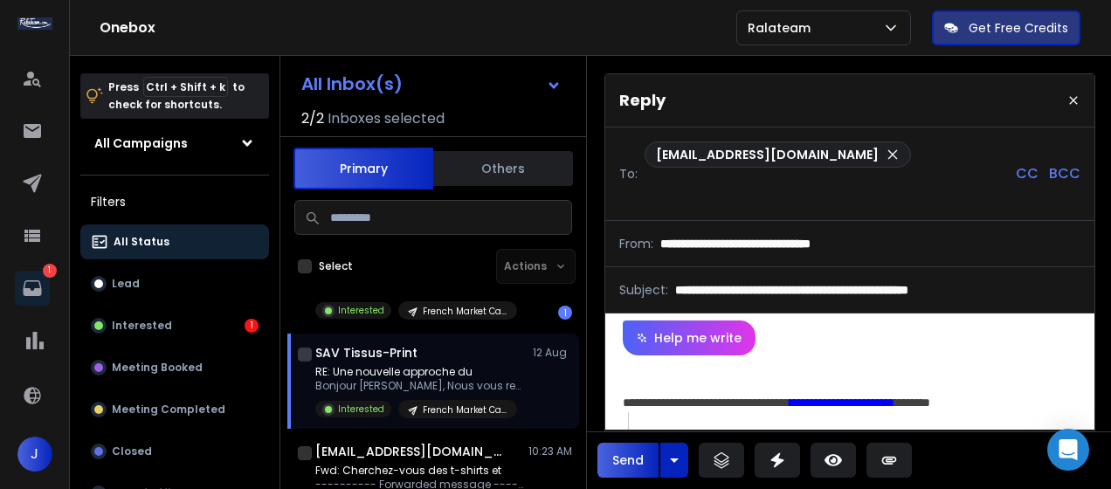
scroll to position [201, 0]
click at [716, 394] on div at bounding box center [850, 396] width 454 height 19
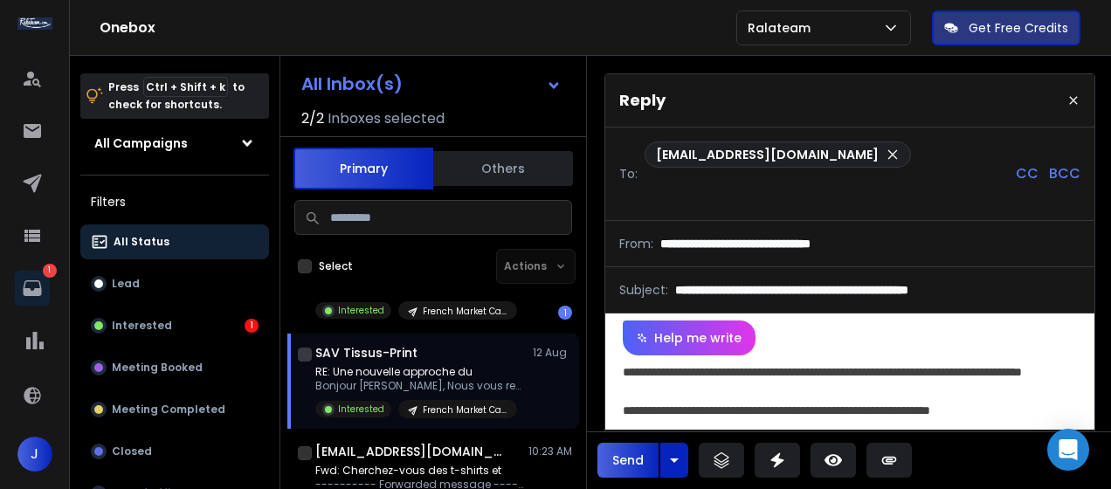
scroll to position [81, 0]
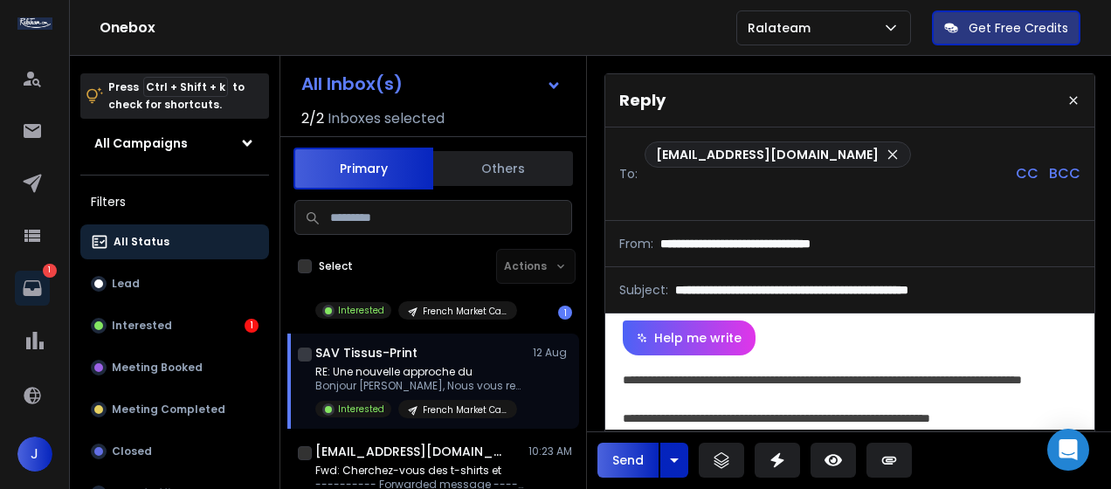
click at [815, 411] on div "**********" at bounding box center [843, 418] width 441 height 19
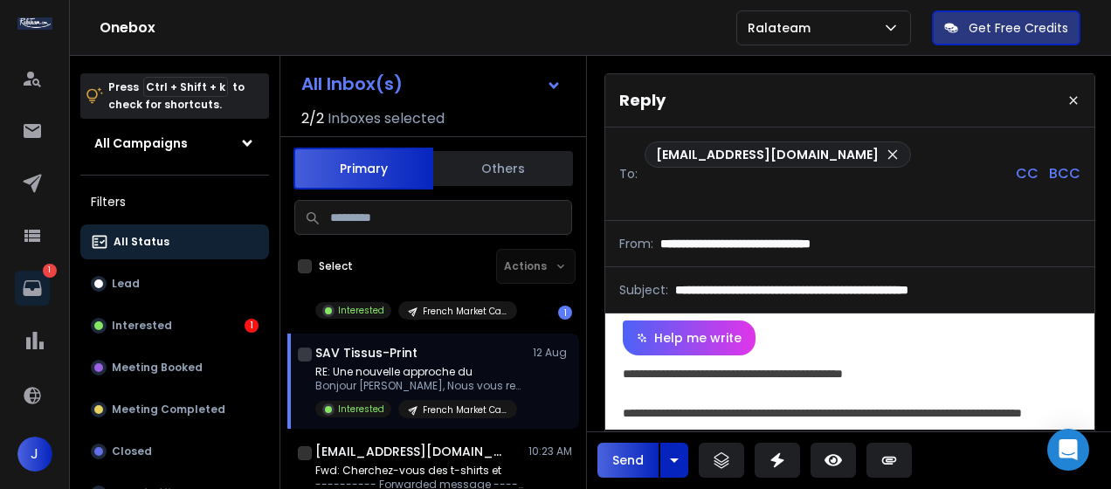
scroll to position [0, 0]
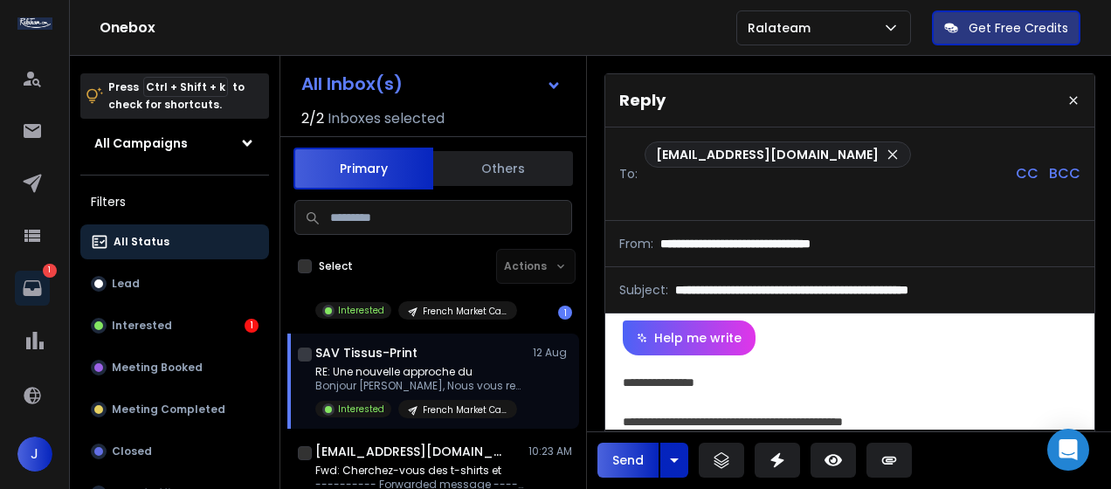
click at [619, 458] on button "Send" at bounding box center [627, 460] width 61 height 35
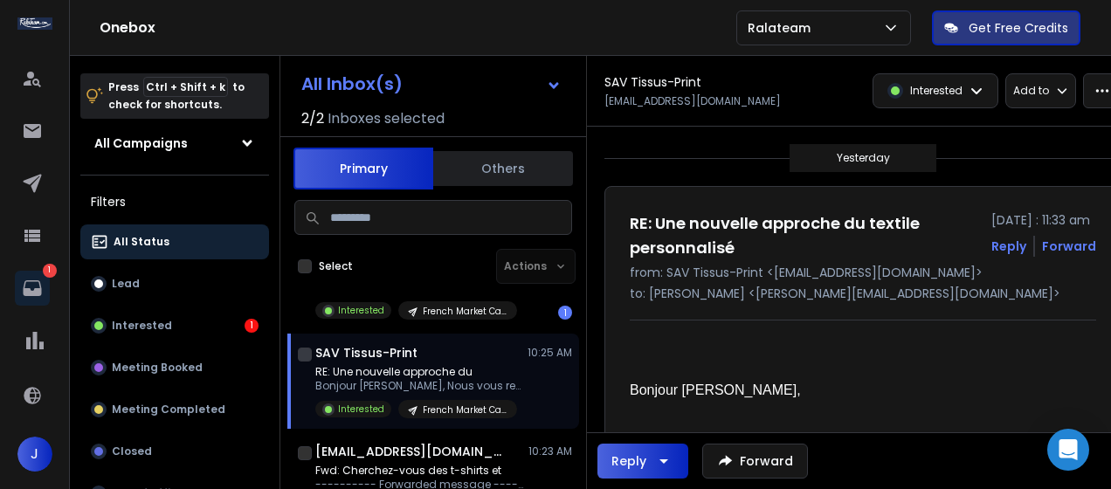
scroll to position [3, 0]
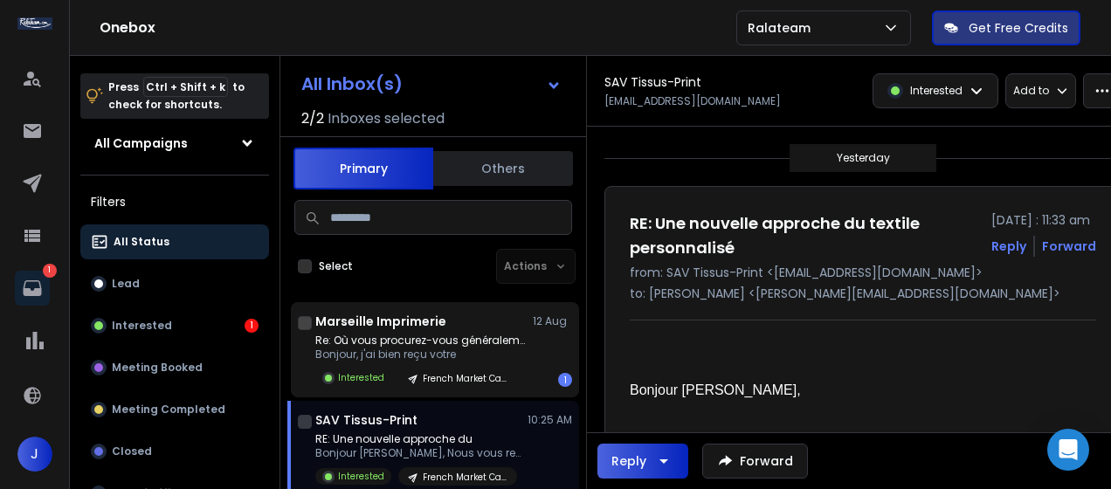
click at [411, 330] on div "Marseille Imprimerie [DATE] Re: Où vous procurez-vous généralement Bonjour, j'a…" at bounding box center [443, 350] width 257 height 74
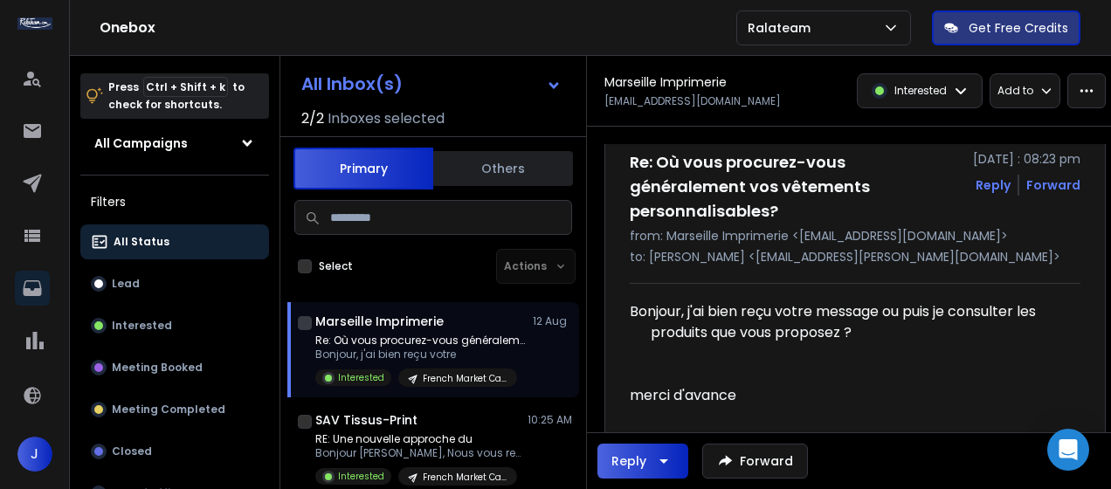
scroll to position [60, 0]
click at [625, 452] on div "Reply" at bounding box center [642, 461] width 63 height 21
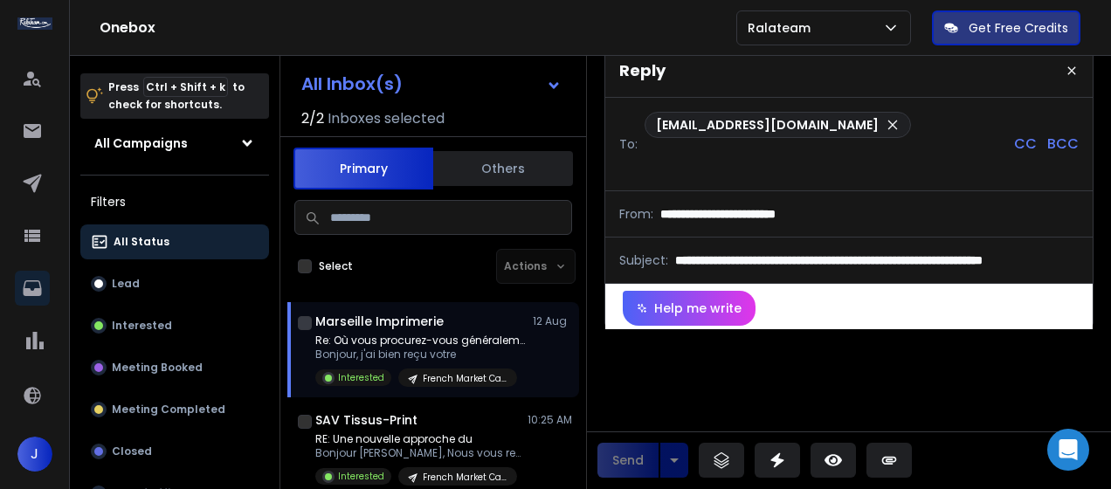
scroll to position [0, 0]
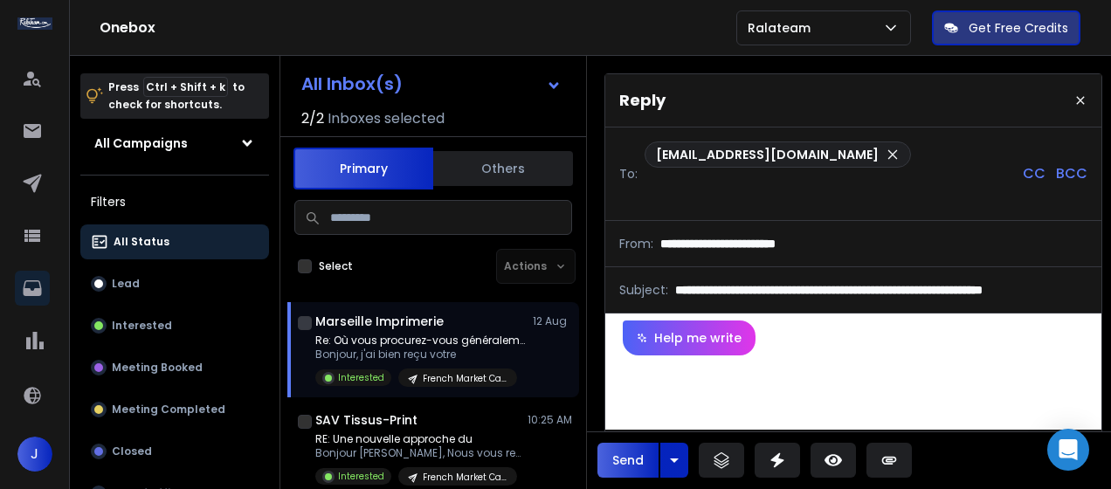
click at [1041, 172] on p "CC" at bounding box center [1034, 173] width 23 height 21
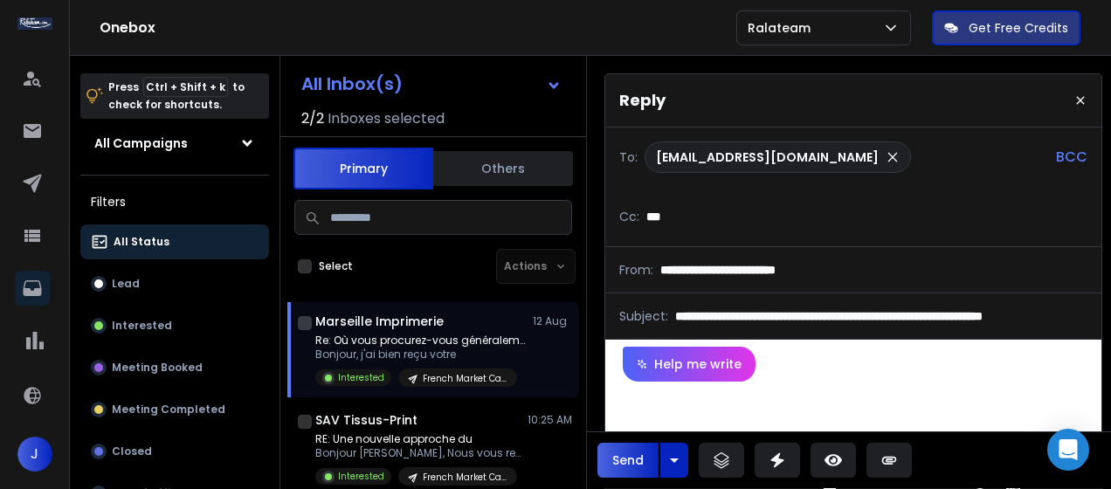
type input "**********"
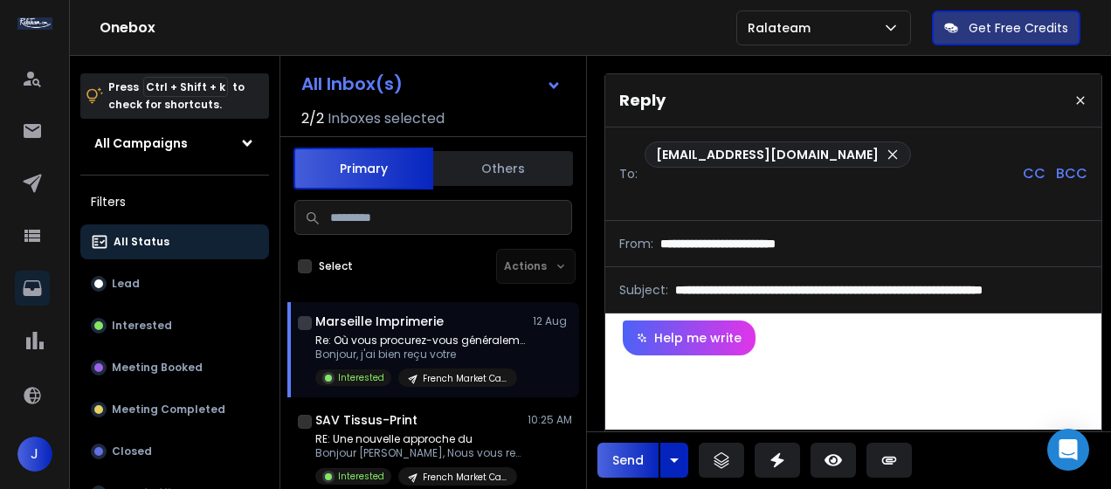
click at [769, 397] on div "**********" at bounding box center [853, 393] width 496 height 74
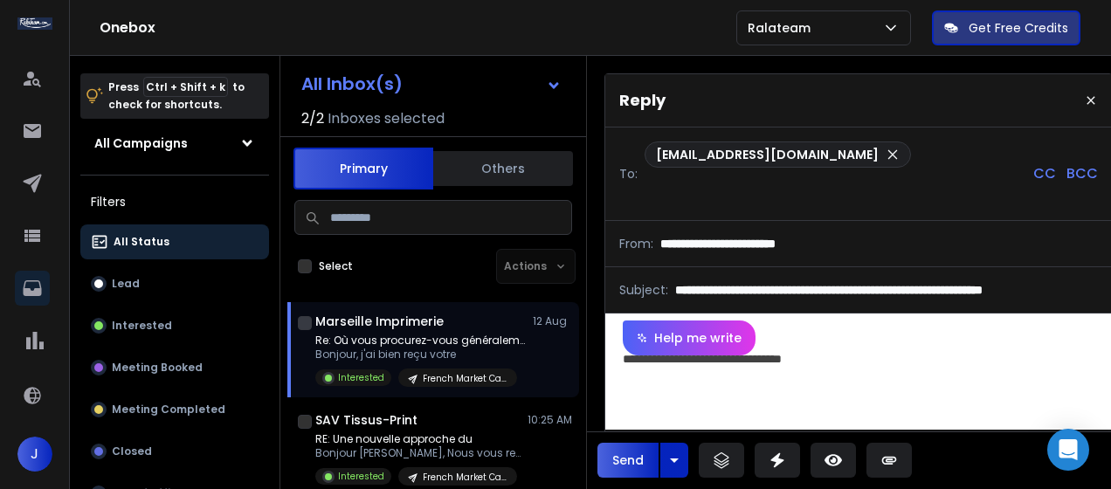
scroll to position [123, 0]
click at [641, 452] on button "Send" at bounding box center [627, 460] width 61 height 35
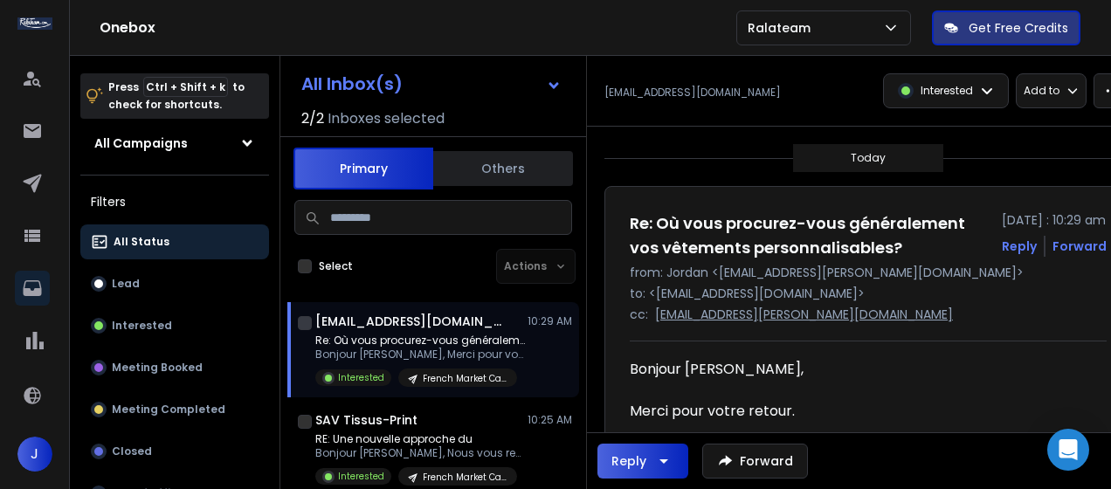
drag, startPoint x: 851, startPoint y: 314, endPoint x: 653, endPoint y: 321, distance: 198.4
click at [653, 302] on p "to: <[EMAIL_ADDRESS][DOMAIN_NAME]>" at bounding box center [868, 293] width 477 height 17
copy p "[EMAIL_ADDRESS][DOMAIN_NAME]"
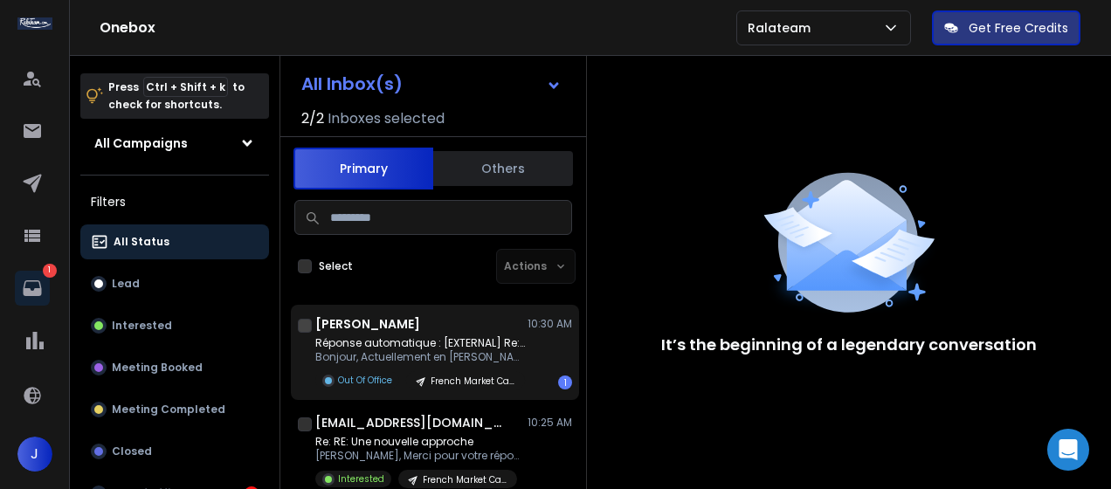
click at [493, 344] on p "Réponse automatique : [EXTERNAL] Re: Où" at bounding box center [420, 343] width 210 height 14
